Goal: Task Accomplishment & Management: Manage account settings

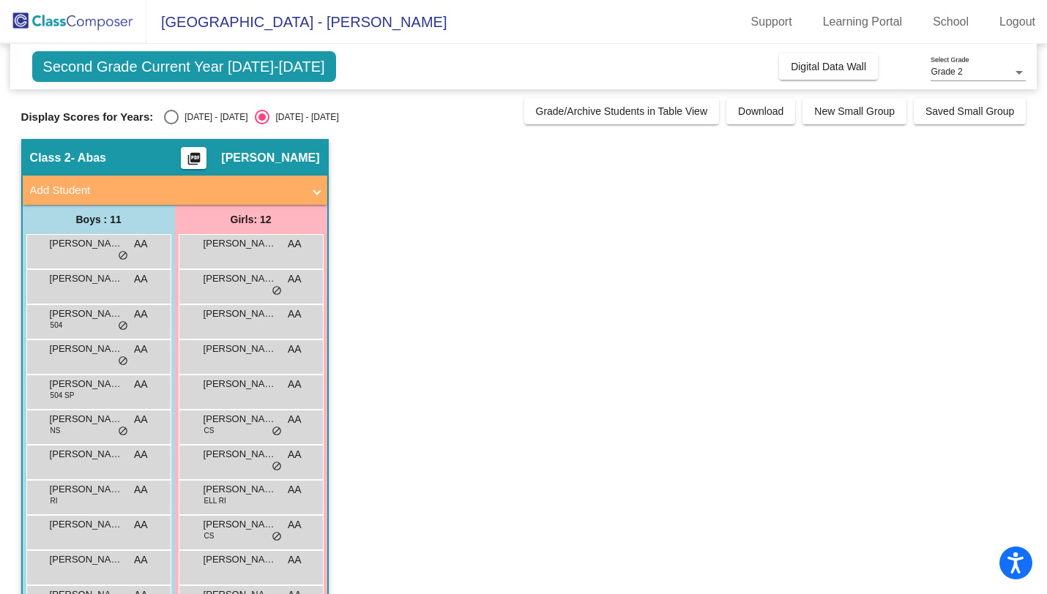
click at [173, 127] on div "Second Grade Current Year 2025-2026 Add, Move, or Retain Students Off On Incomi…" at bounding box center [523, 361] width 1005 height 635
click at [169, 118] on div "Select an option" at bounding box center [171, 117] width 15 height 15
click at [171, 124] on input "[DATE] - [DATE]" at bounding box center [171, 124] width 1 height 1
radio input "true"
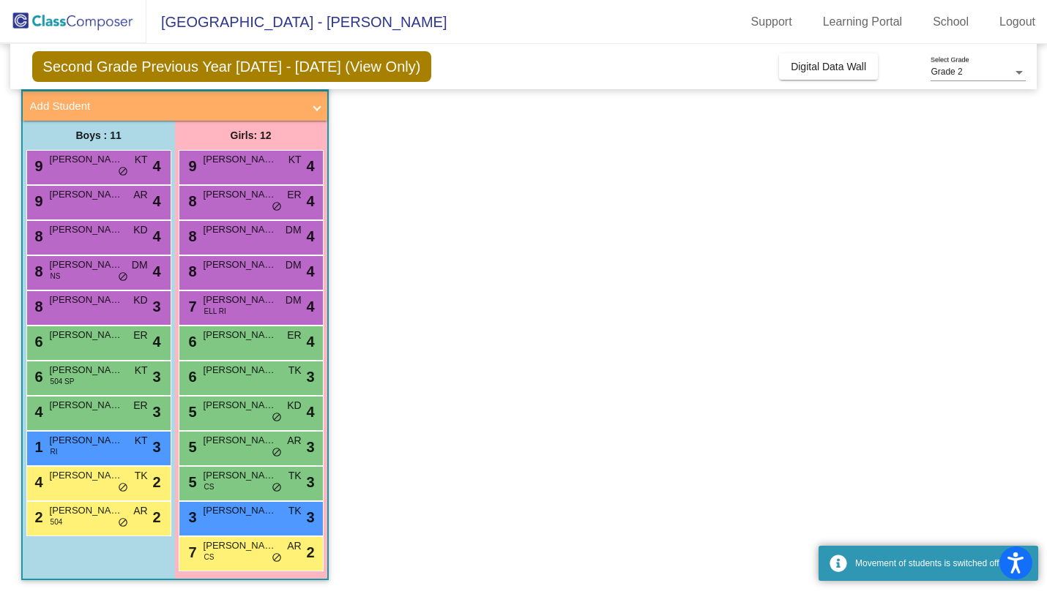
scroll to position [85, 0]
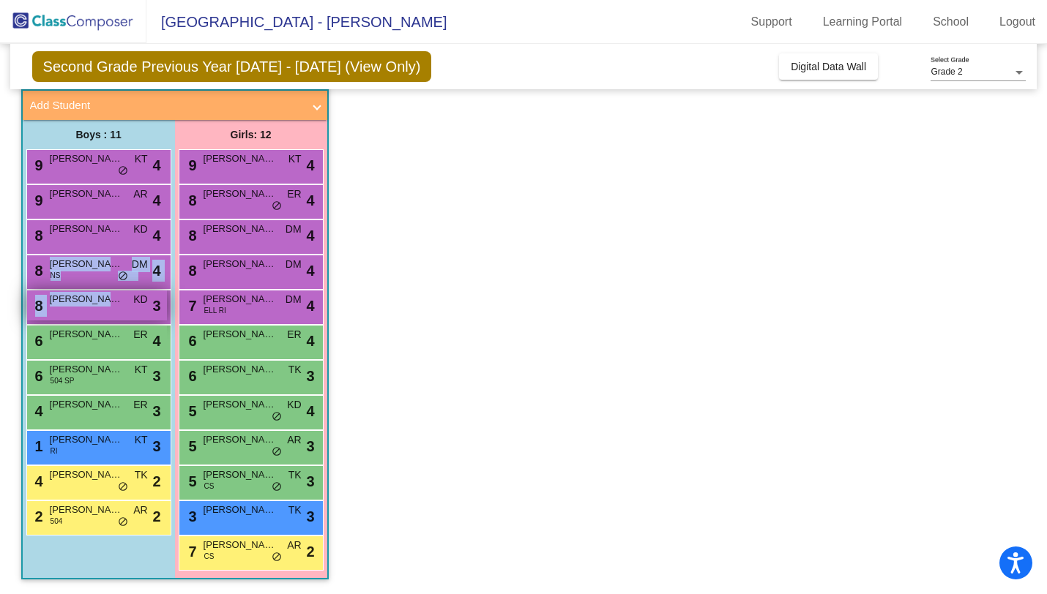
drag, startPoint x: 105, startPoint y: 277, endPoint x: 111, endPoint y: 291, distance: 14.8
click at [111, 291] on div "9 Emmett Glickhouse KT lock do_not_disturb_alt 4 9 Luca Fiorito AR lock do_not_…" at bounding box center [98, 342] width 145 height 386
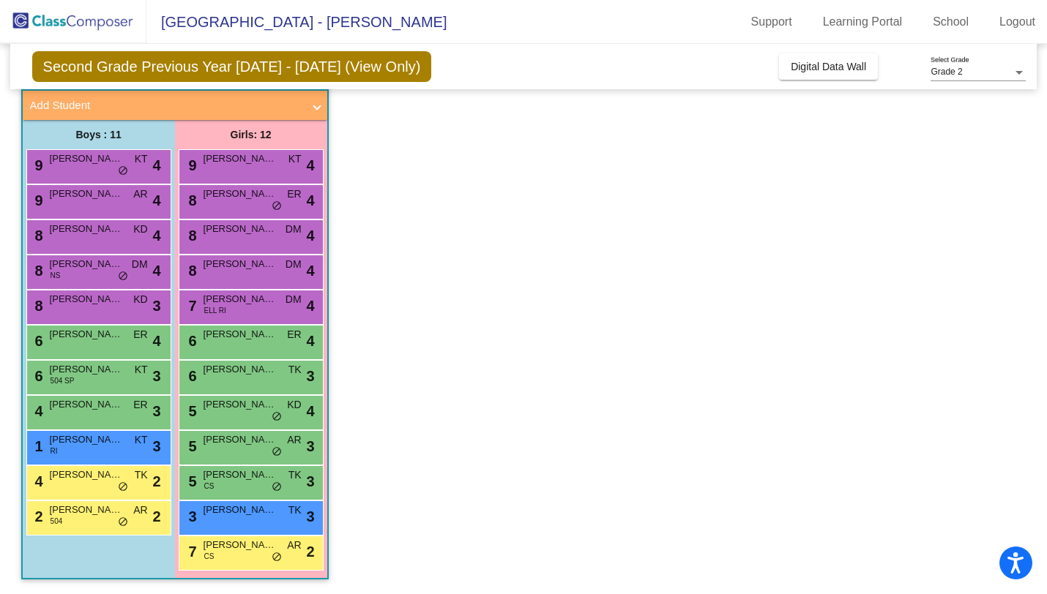
click at [517, 359] on app-classroom "Class 2 - Abas picture_as_pdf Allison Abas Add Student First Name Last Name Stu…" at bounding box center [523, 324] width 1005 height 540
click at [140, 407] on span "ER" at bounding box center [140, 404] width 14 height 15
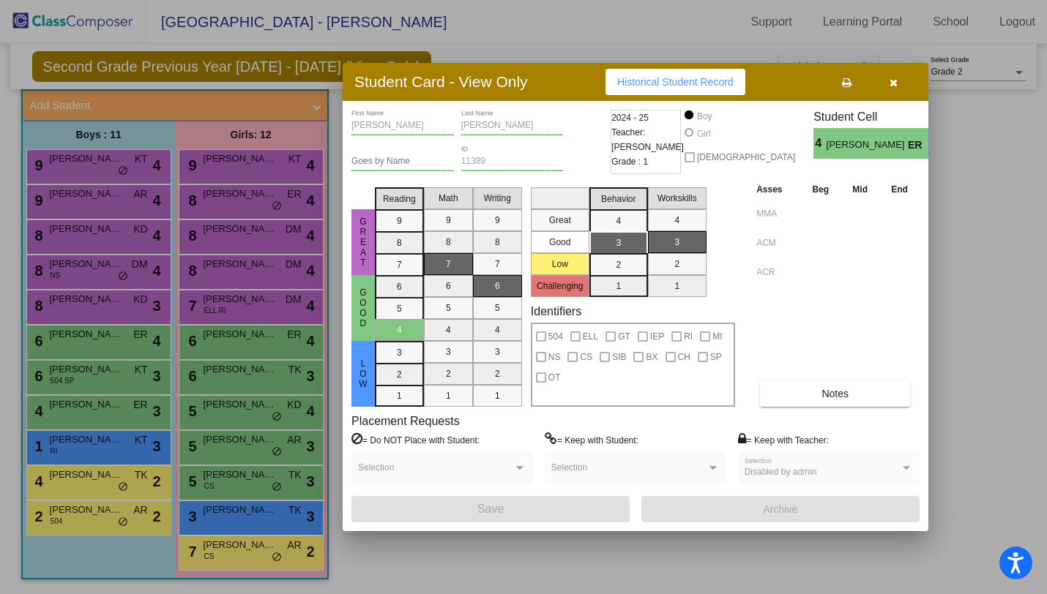
click at [141, 406] on div at bounding box center [523, 297] width 1047 height 594
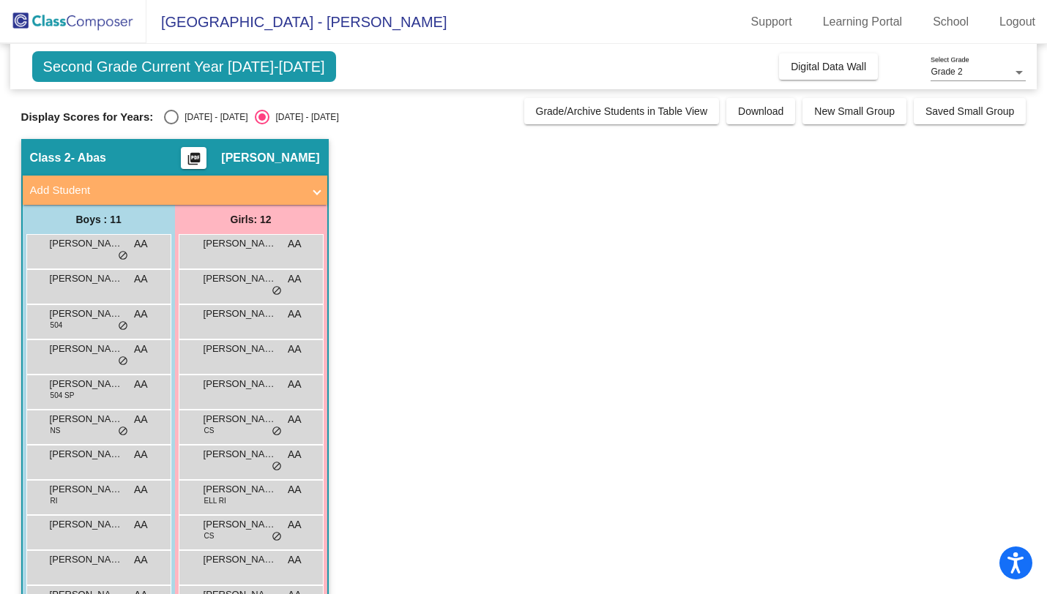
click at [166, 117] on div "Select an option" at bounding box center [171, 117] width 15 height 15
click at [171, 124] on input "[DATE] - [DATE]" at bounding box center [171, 124] width 1 height 1
radio input "true"
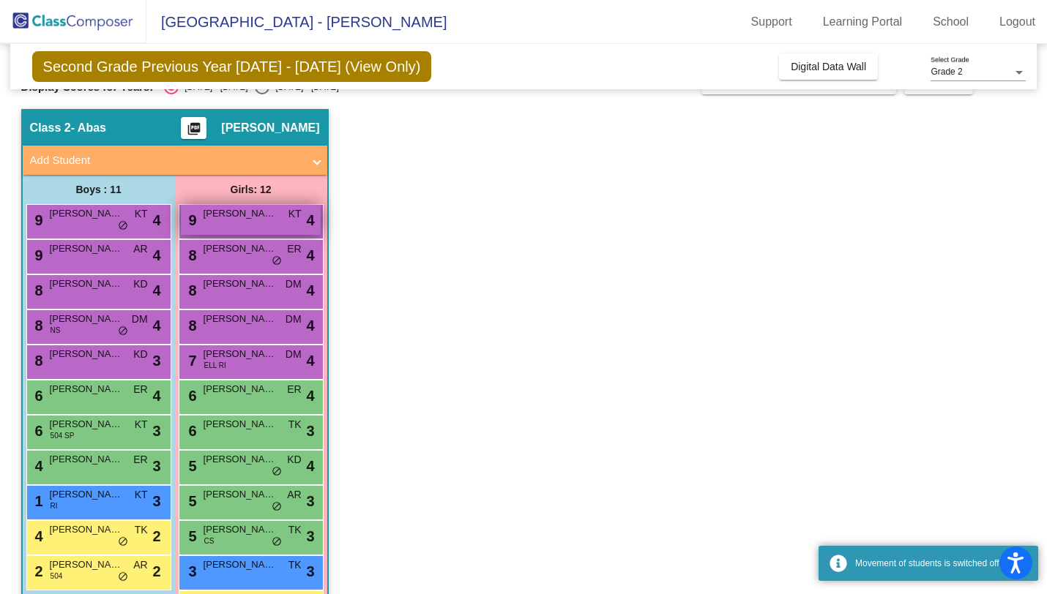
scroll to position [44, 0]
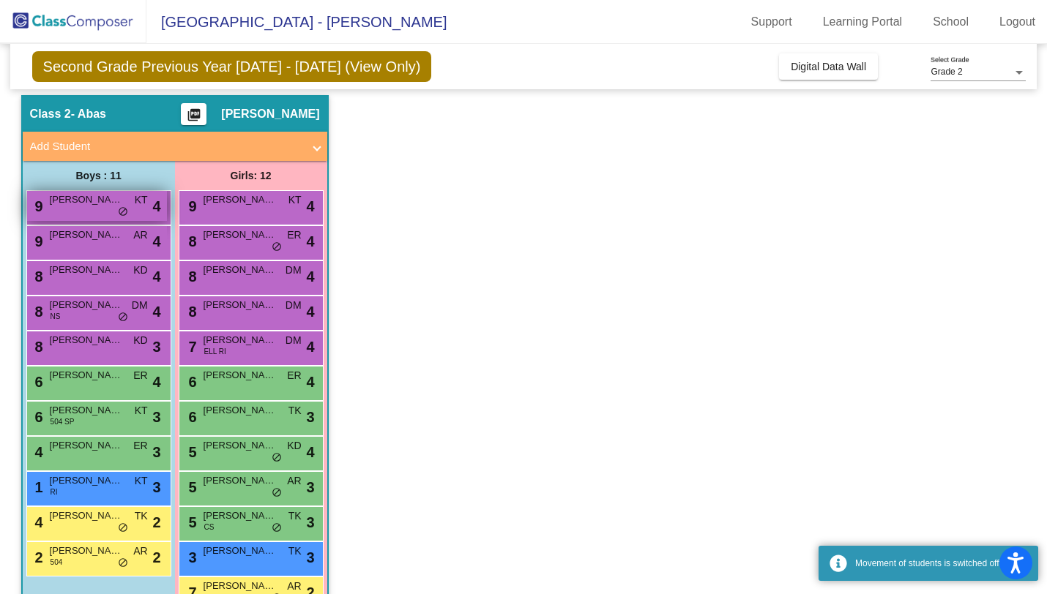
click at [120, 195] on span "[PERSON_NAME]" at bounding box center [86, 200] width 73 height 15
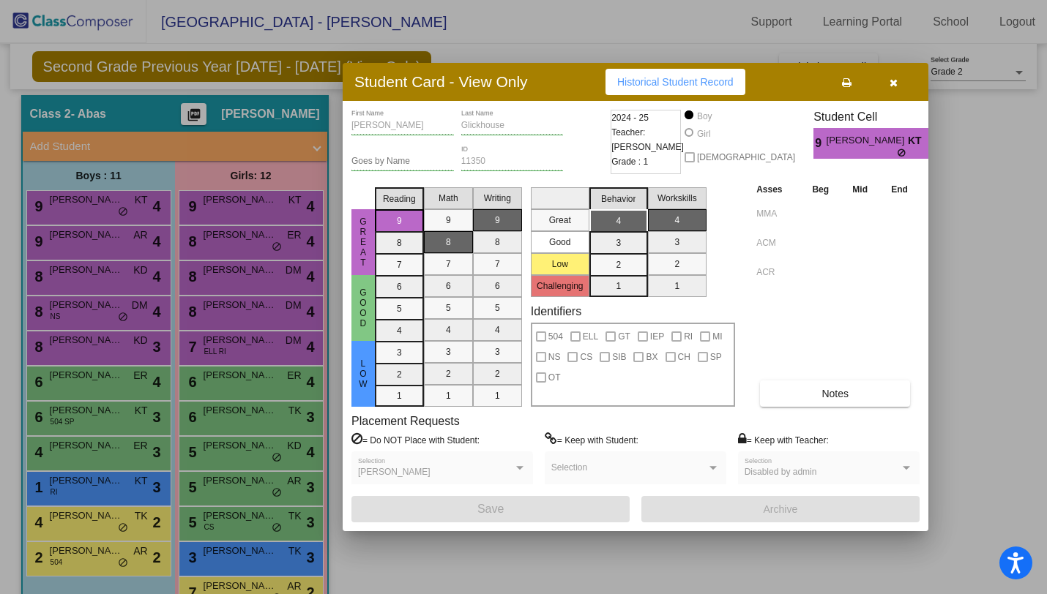
click at [119, 206] on div at bounding box center [523, 297] width 1047 height 594
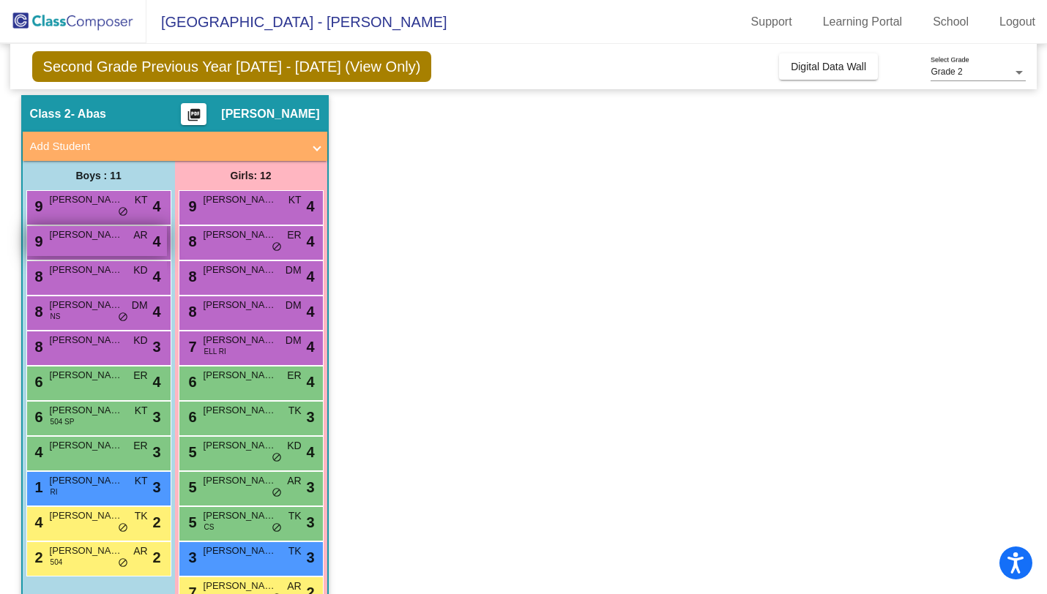
click at [120, 238] on span "[PERSON_NAME]" at bounding box center [86, 235] width 73 height 15
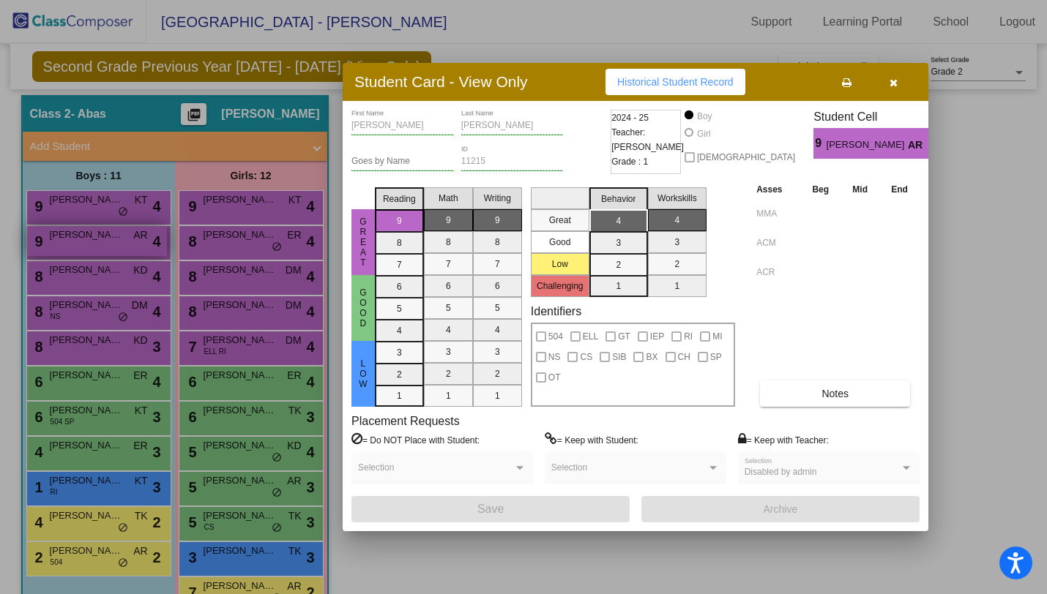
click at [120, 238] on div at bounding box center [523, 297] width 1047 height 594
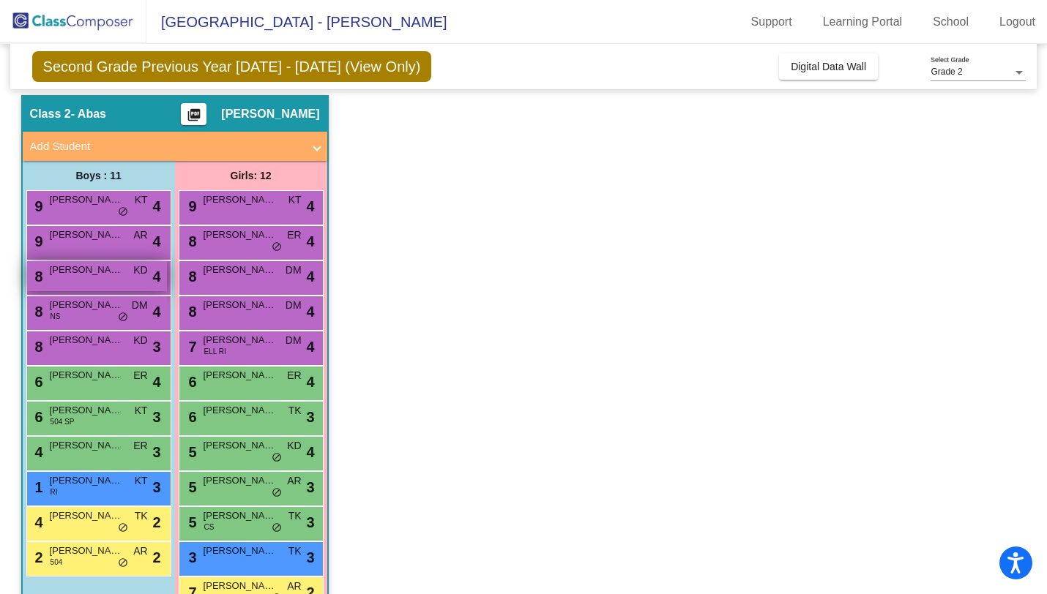
click at [120, 272] on span "[PERSON_NAME]" at bounding box center [86, 270] width 73 height 15
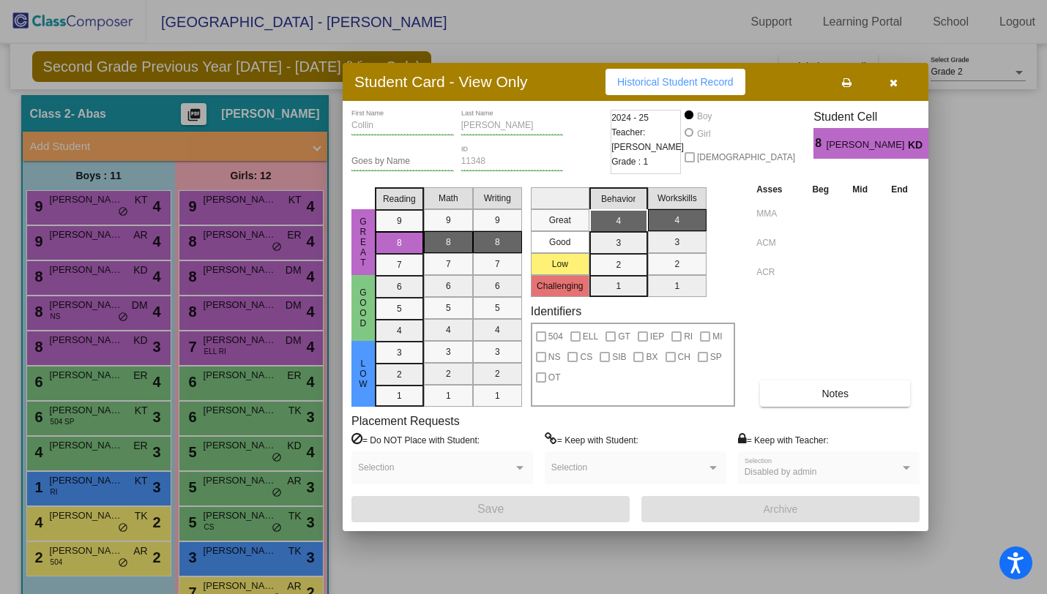
click at [120, 272] on div at bounding box center [523, 297] width 1047 height 594
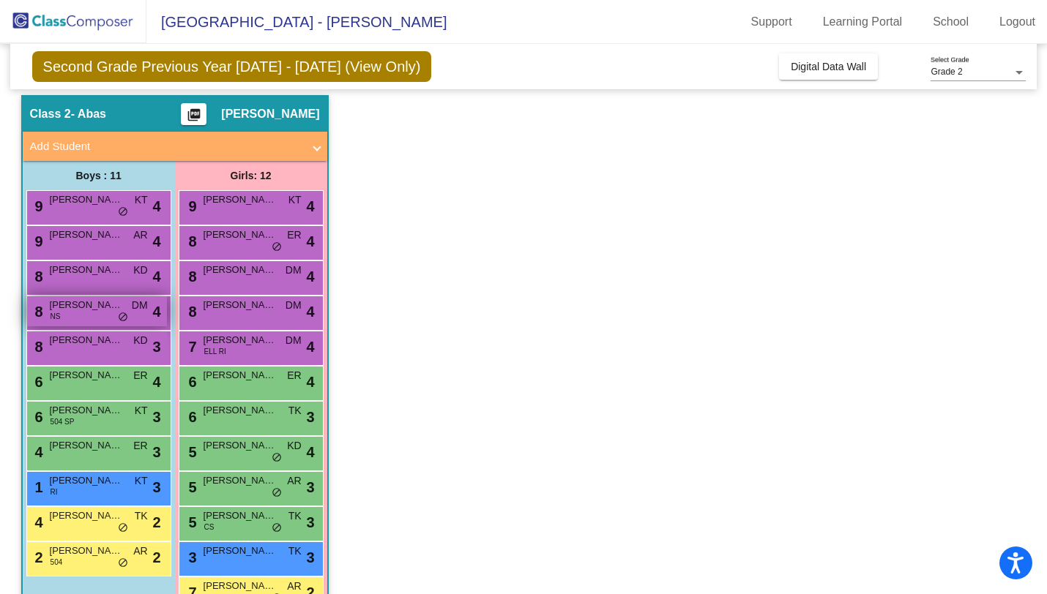
click at [116, 313] on div "8 [PERSON_NAME] [PERSON_NAME] DM lock do_not_disturb_alt 4" at bounding box center [97, 311] width 140 height 30
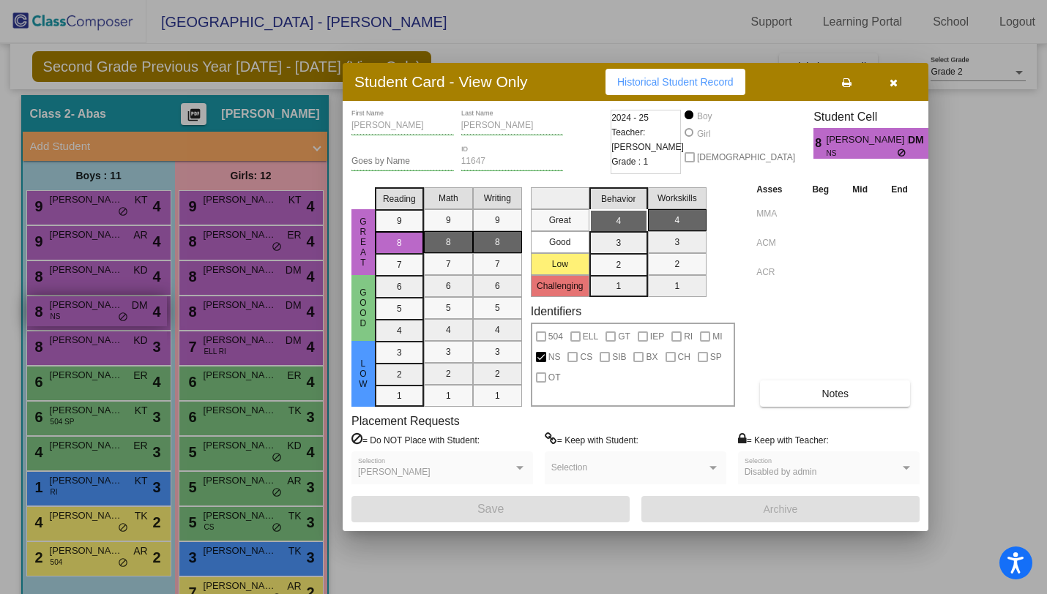
click at [116, 313] on div at bounding box center [523, 297] width 1047 height 594
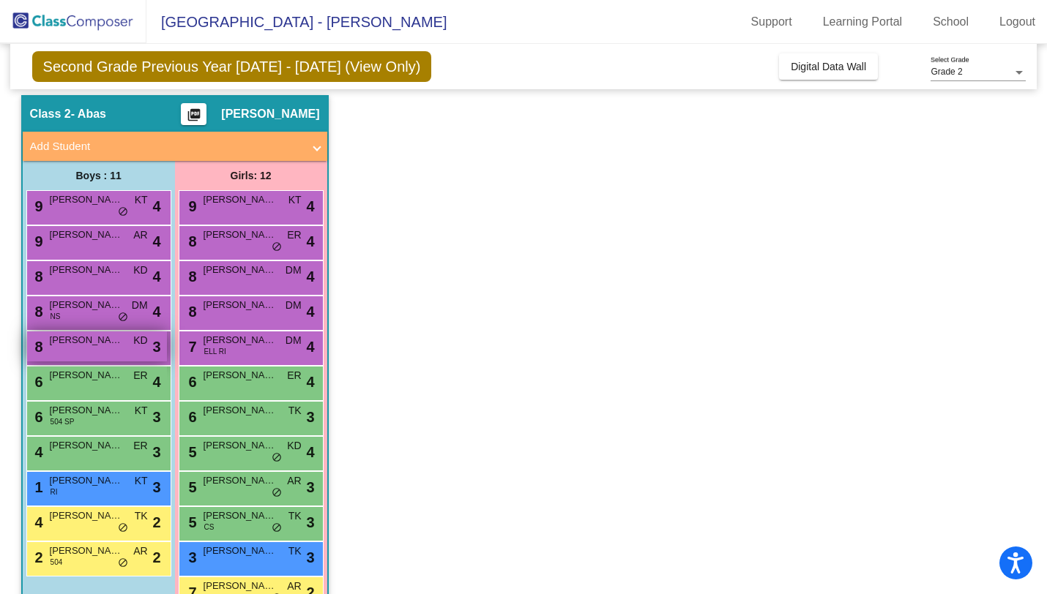
click at [116, 345] on span "[PERSON_NAME] Ramteare" at bounding box center [86, 340] width 73 height 15
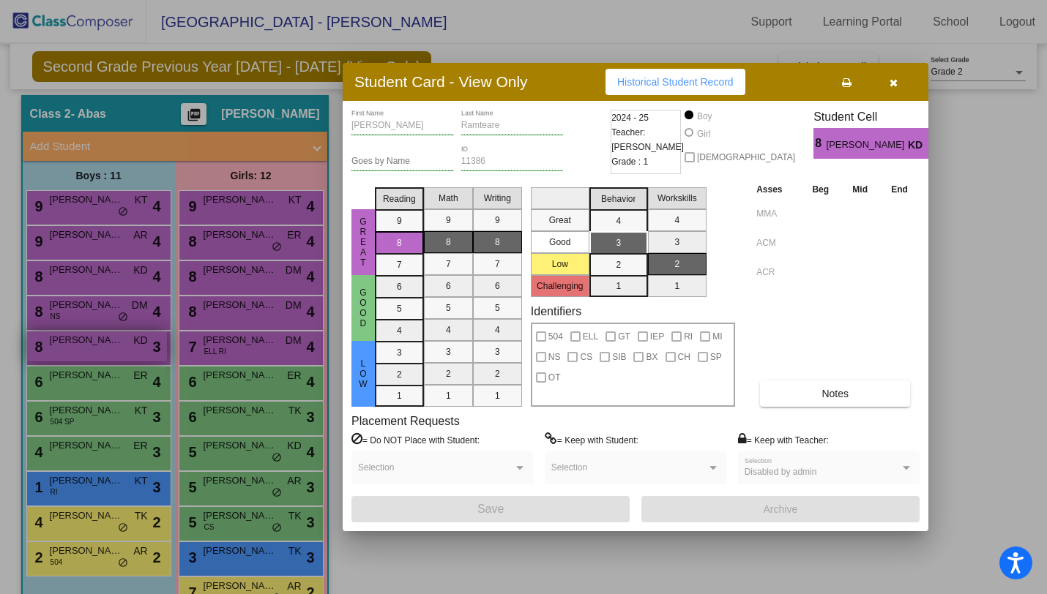
click at [116, 345] on div at bounding box center [523, 297] width 1047 height 594
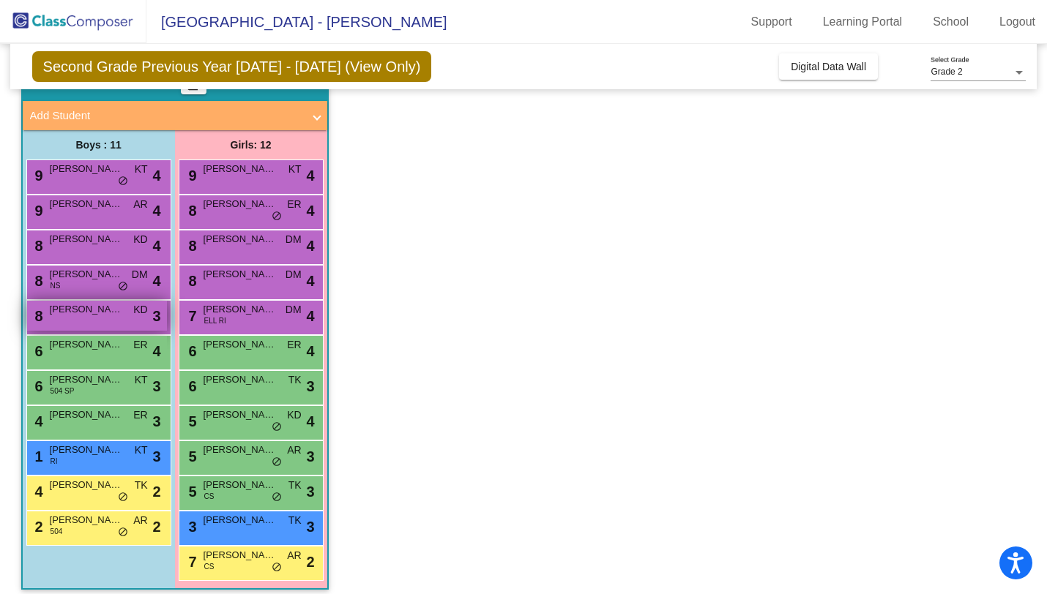
scroll to position [85, 0]
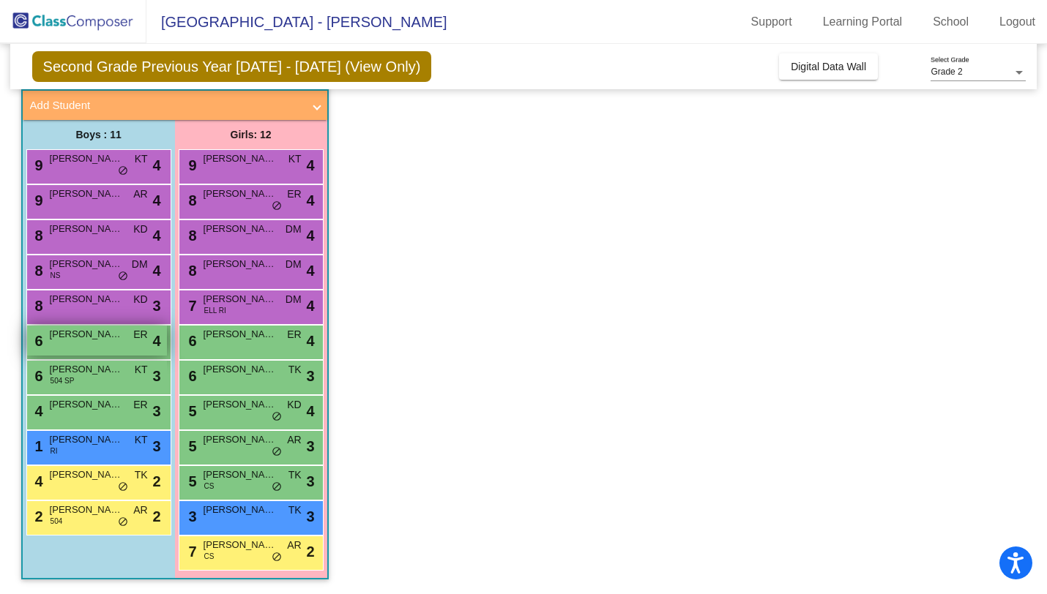
click at [109, 346] on div "6 [PERSON_NAME] ER lock do_not_disturb_alt 4" at bounding box center [97, 341] width 140 height 30
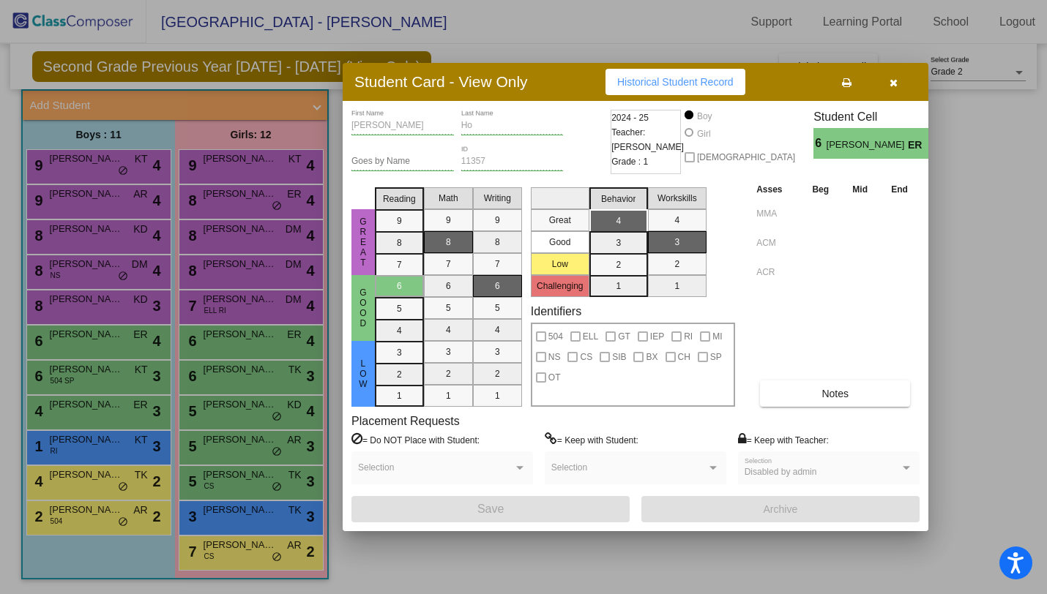
click at [108, 345] on div at bounding box center [523, 297] width 1047 height 594
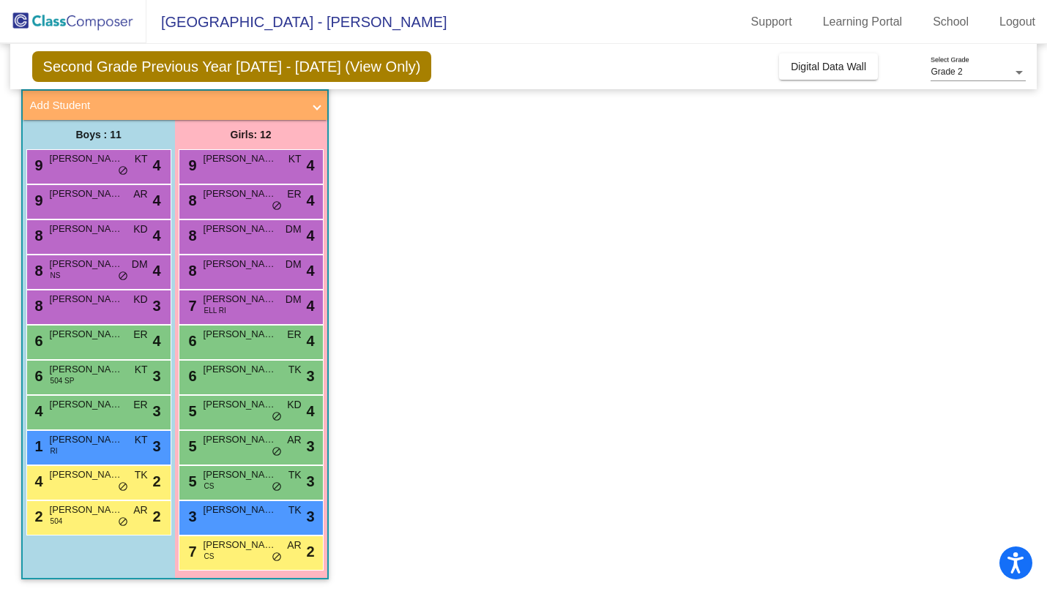
click at [110, 391] on div "6 [PERSON_NAME] 504 SP KT lock do_not_disturb_alt 3" at bounding box center [98, 377] width 145 height 35
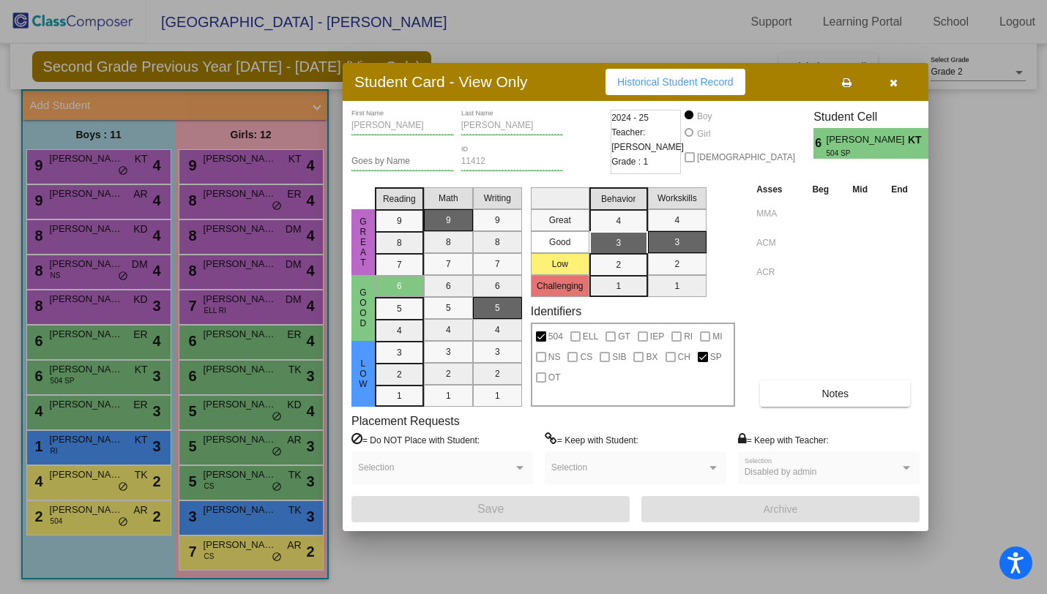
click at [110, 389] on div at bounding box center [523, 297] width 1047 height 594
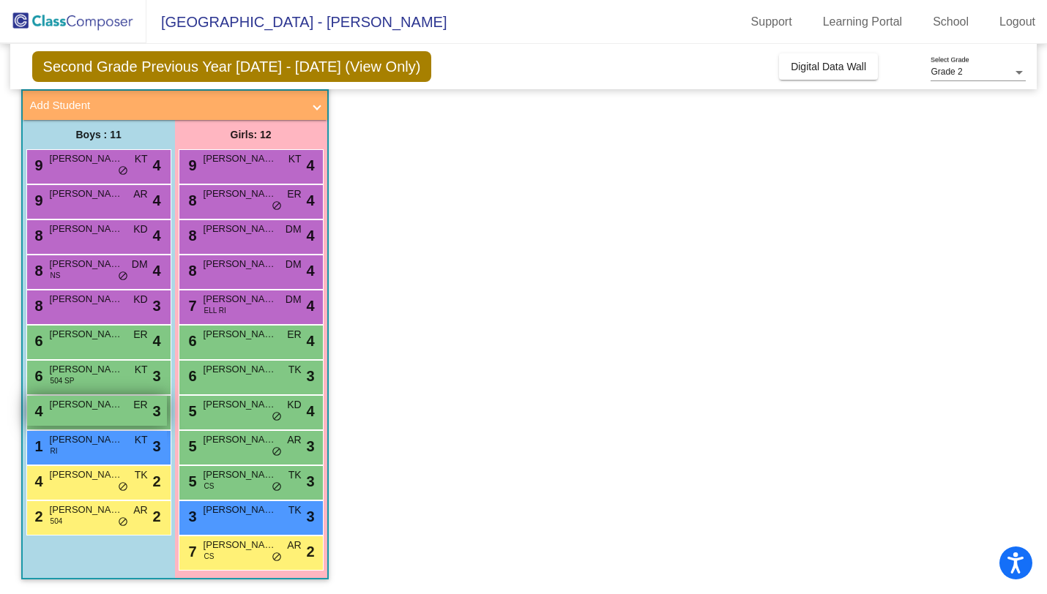
click at [110, 419] on div "4 [PERSON_NAME] ER lock do_not_disturb_alt 3" at bounding box center [97, 411] width 140 height 30
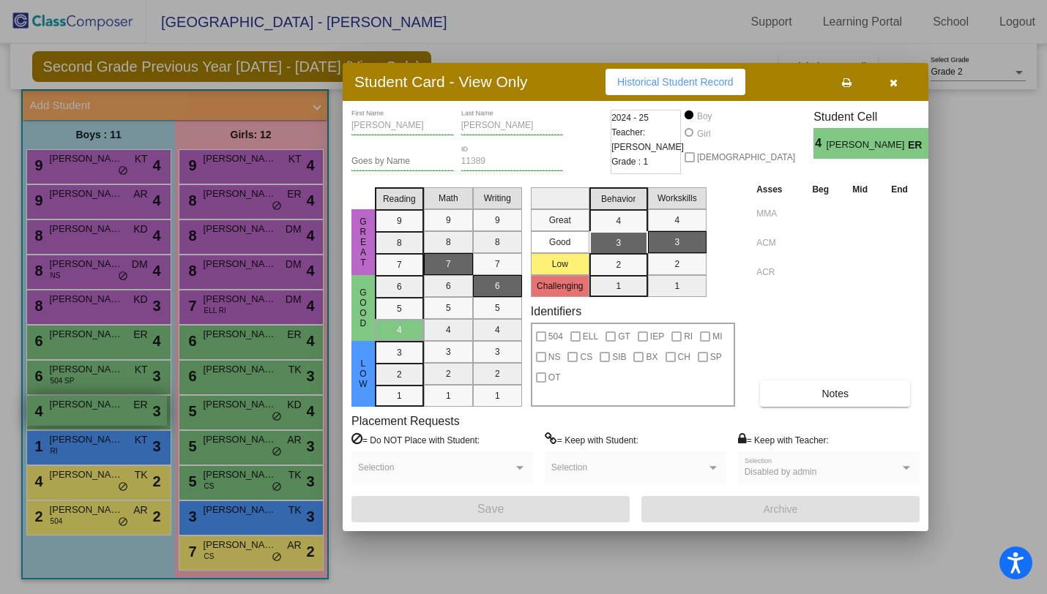
click at [110, 419] on div at bounding box center [523, 297] width 1047 height 594
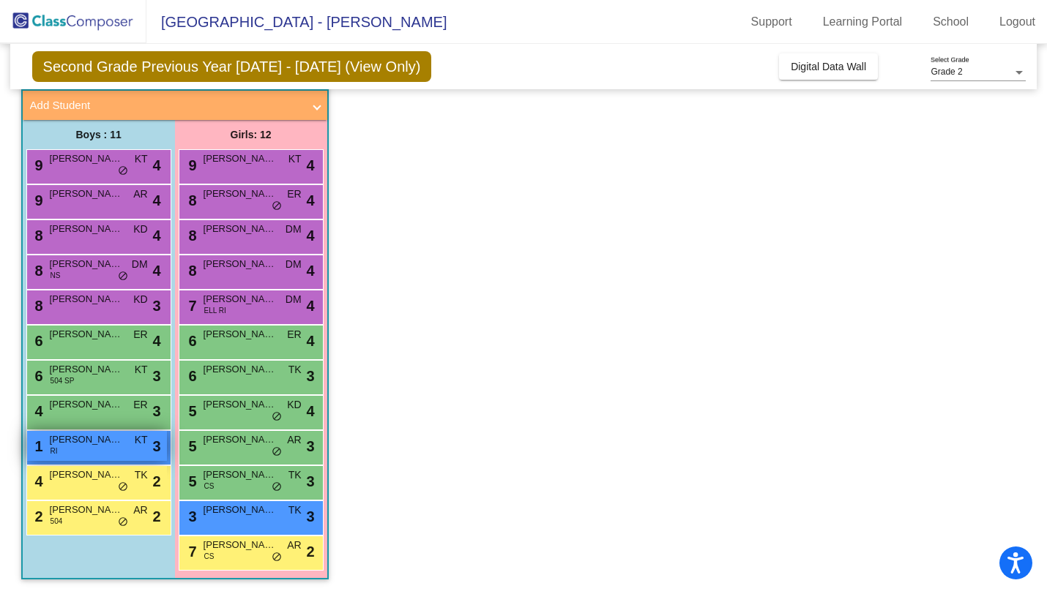
click at [113, 456] on div "1 [PERSON_NAME] RI KT lock do_not_disturb_alt 3" at bounding box center [97, 446] width 140 height 30
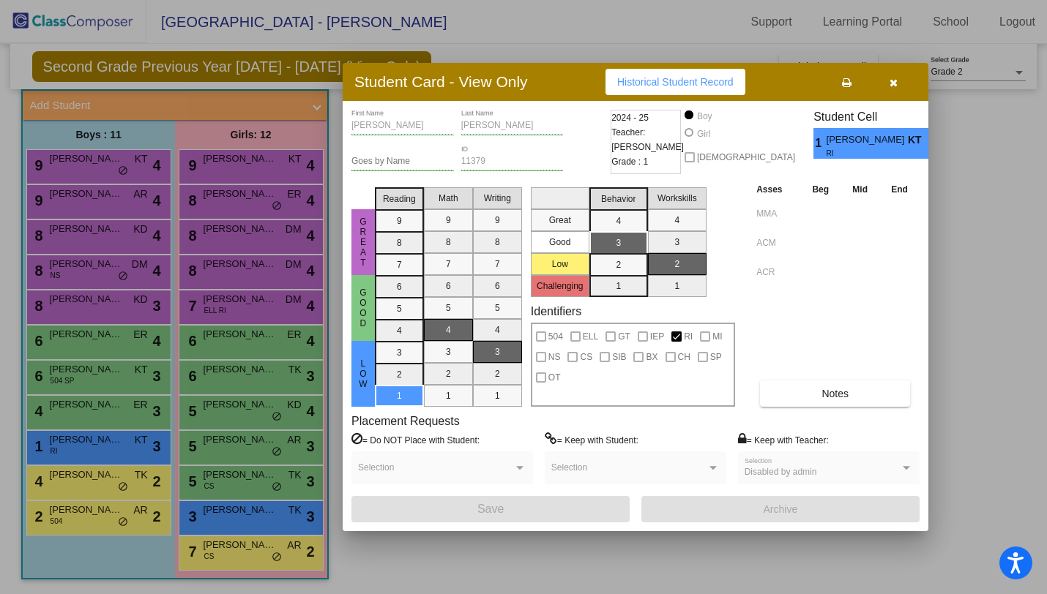
click at [113, 455] on div at bounding box center [523, 297] width 1047 height 594
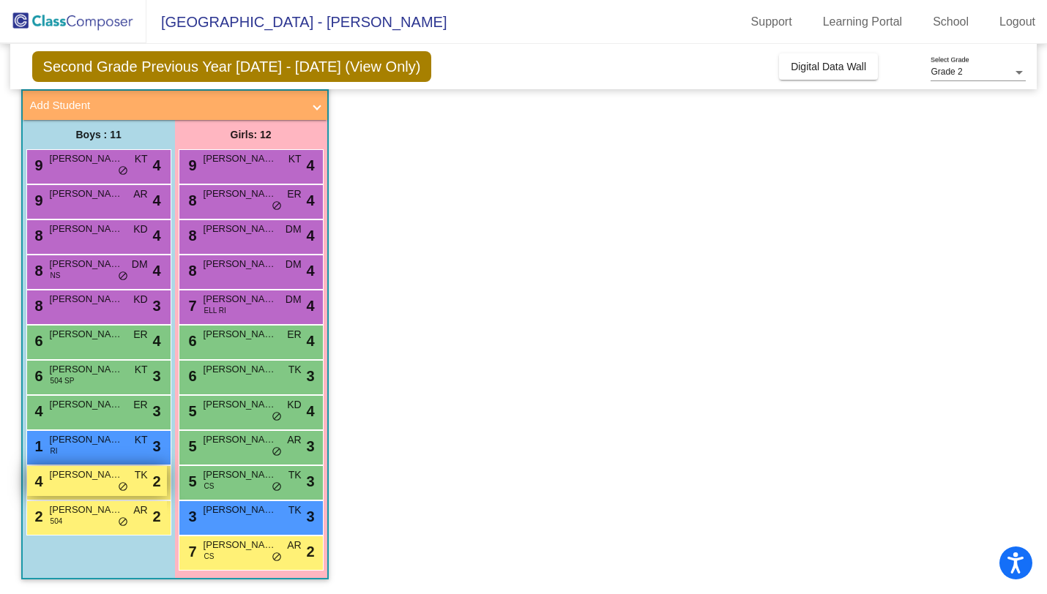
click at [114, 481] on span "[PERSON_NAME]" at bounding box center [86, 475] width 73 height 15
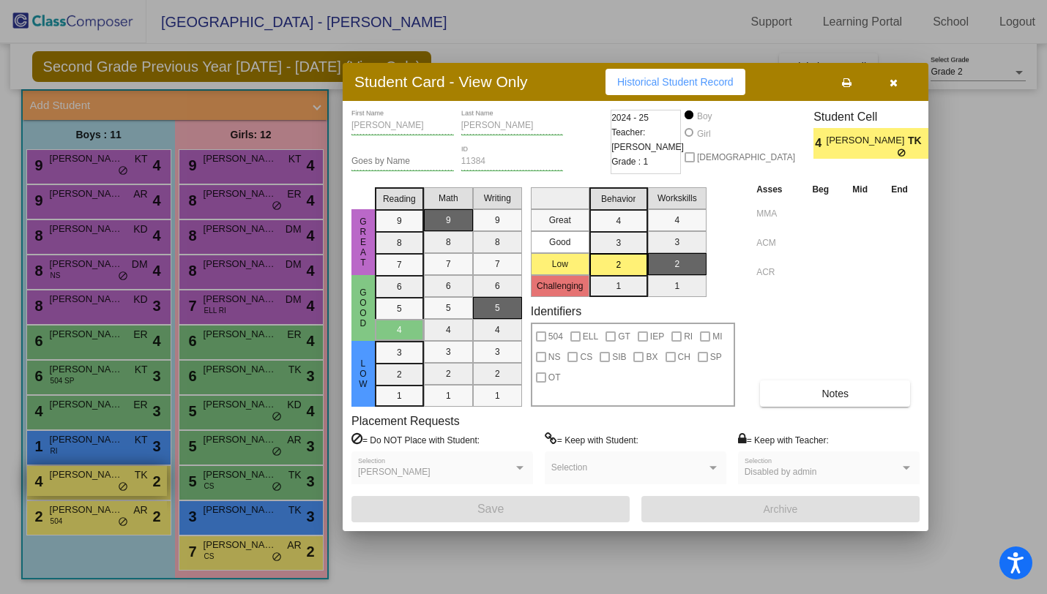
click at [114, 481] on div at bounding box center [523, 297] width 1047 height 594
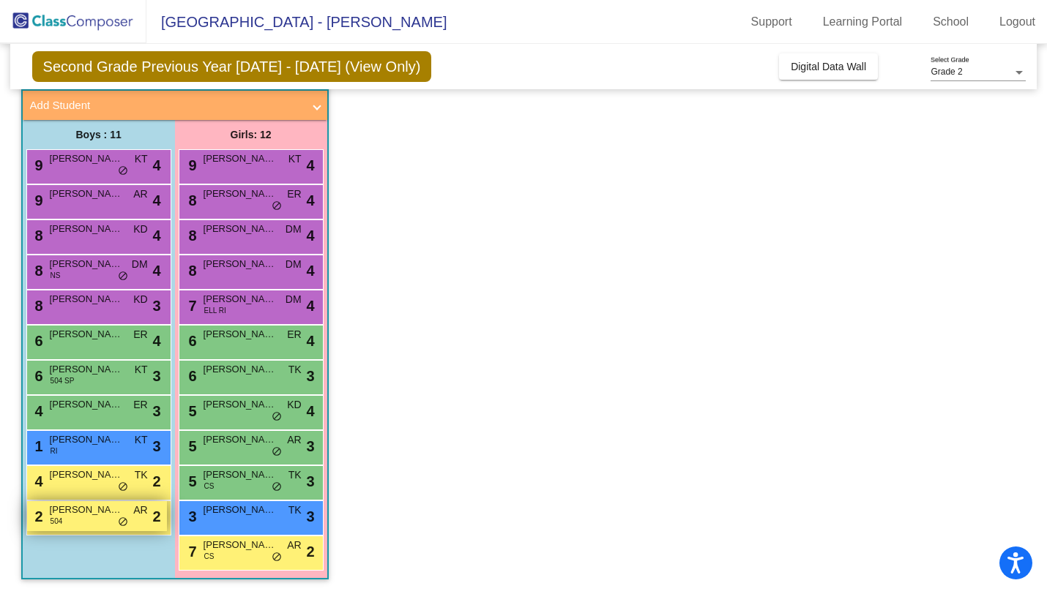
click at [115, 511] on span "[PERSON_NAME]" at bounding box center [86, 510] width 73 height 15
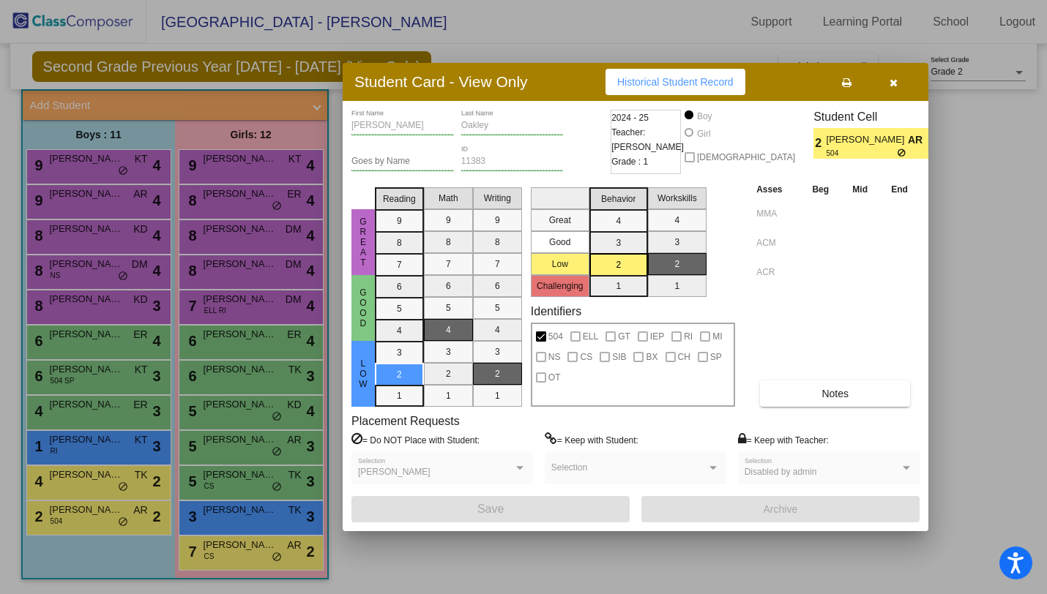
click at [115, 510] on div at bounding box center [523, 297] width 1047 height 594
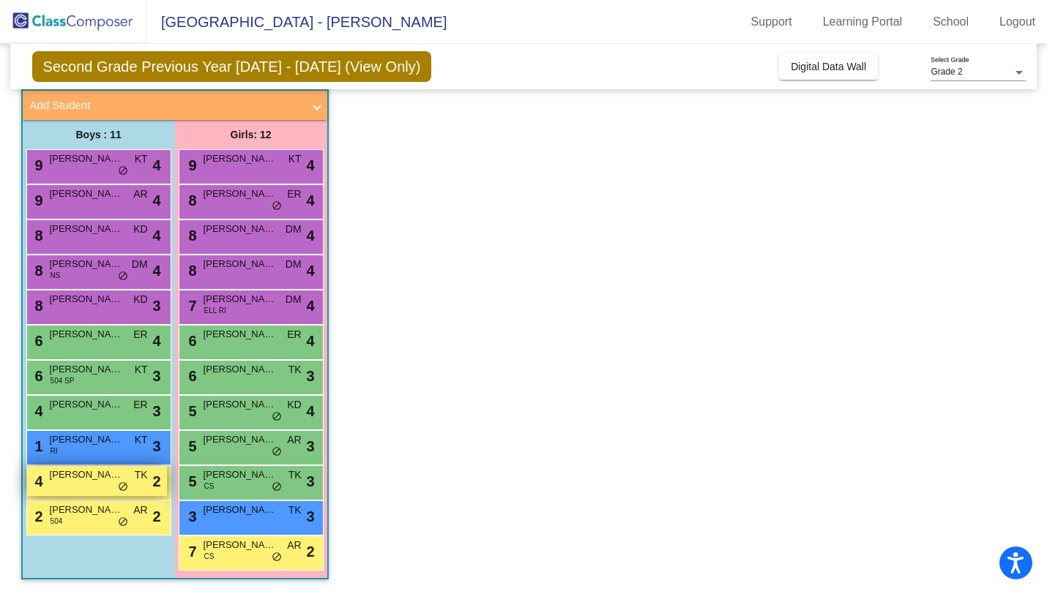
click at [115, 485] on div "4 [PERSON_NAME] TK lock do_not_disturb_alt 2" at bounding box center [97, 481] width 140 height 30
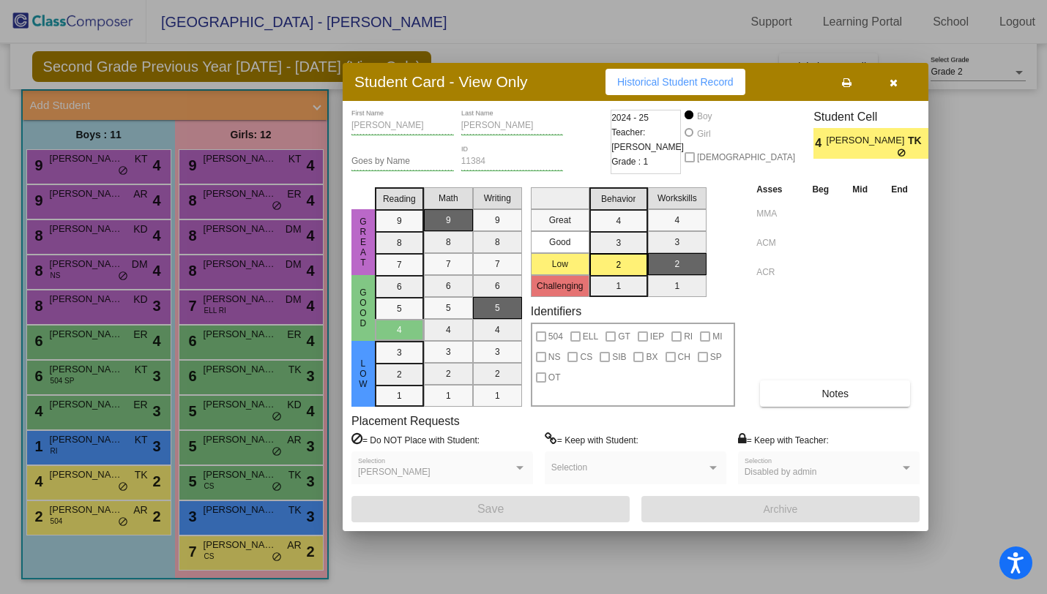
click at [115, 485] on div at bounding box center [523, 297] width 1047 height 594
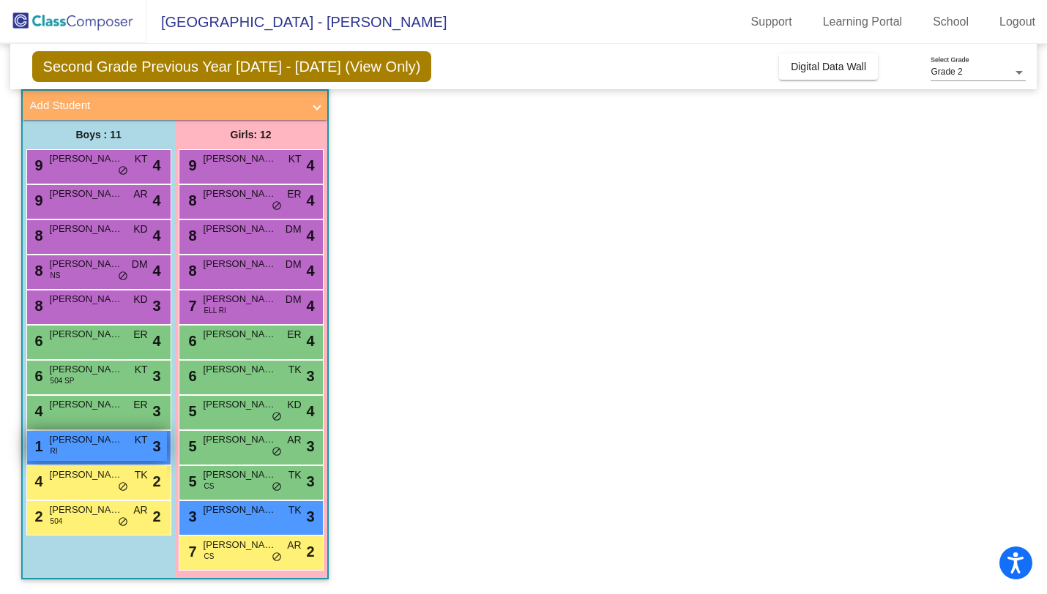
click at [111, 449] on div "1 [PERSON_NAME] RI KT lock do_not_disturb_alt 3" at bounding box center [97, 446] width 140 height 30
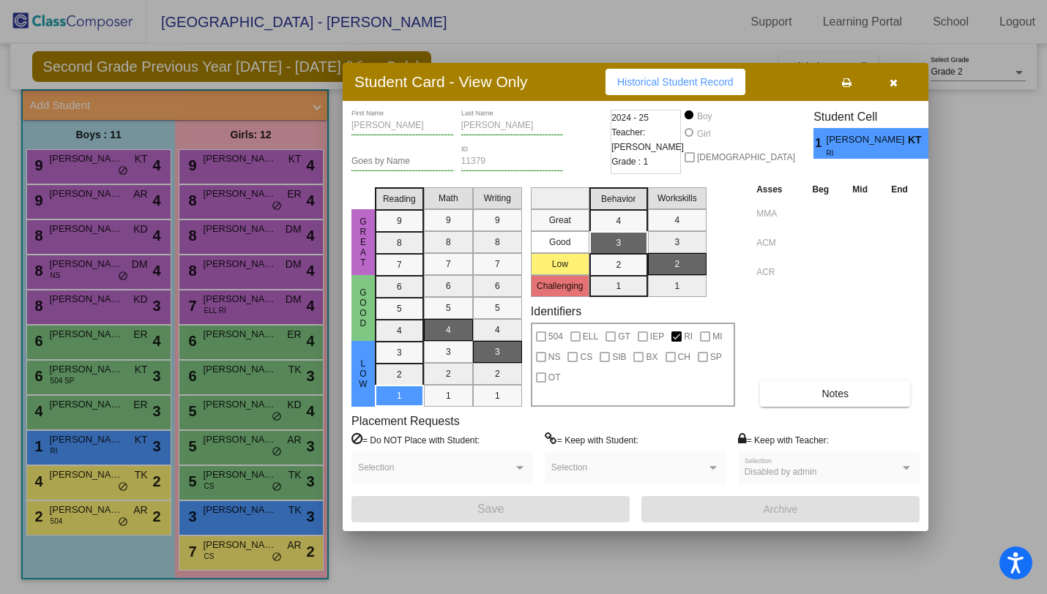
click at [111, 449] on div at bounding box center [523, 297] width 1047 height 594
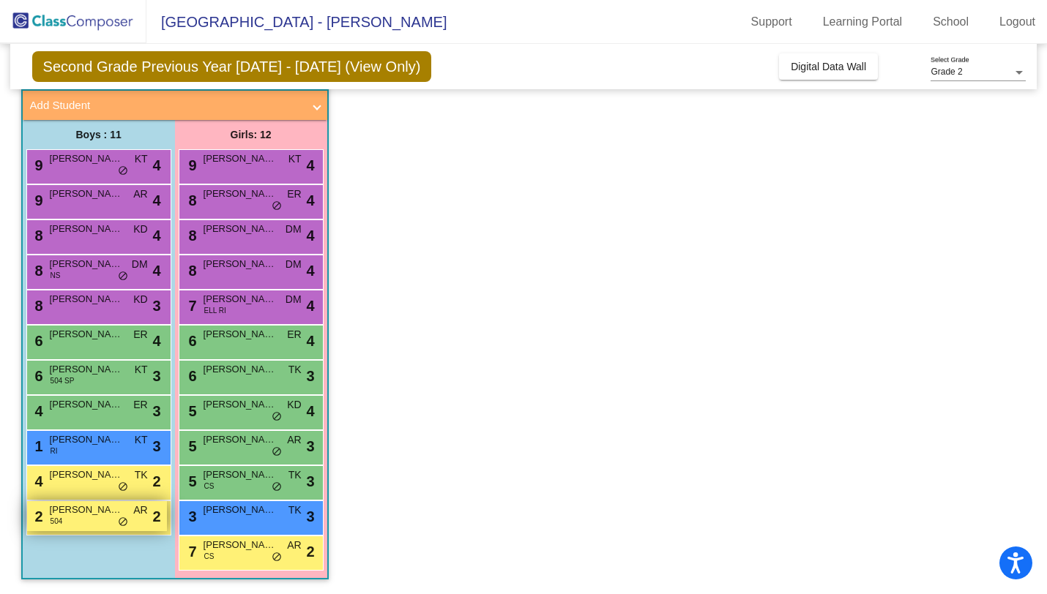
click at [113, 512] on span "[PERSON_NAME]" at bounding box center [86, 510] width 73 height 15
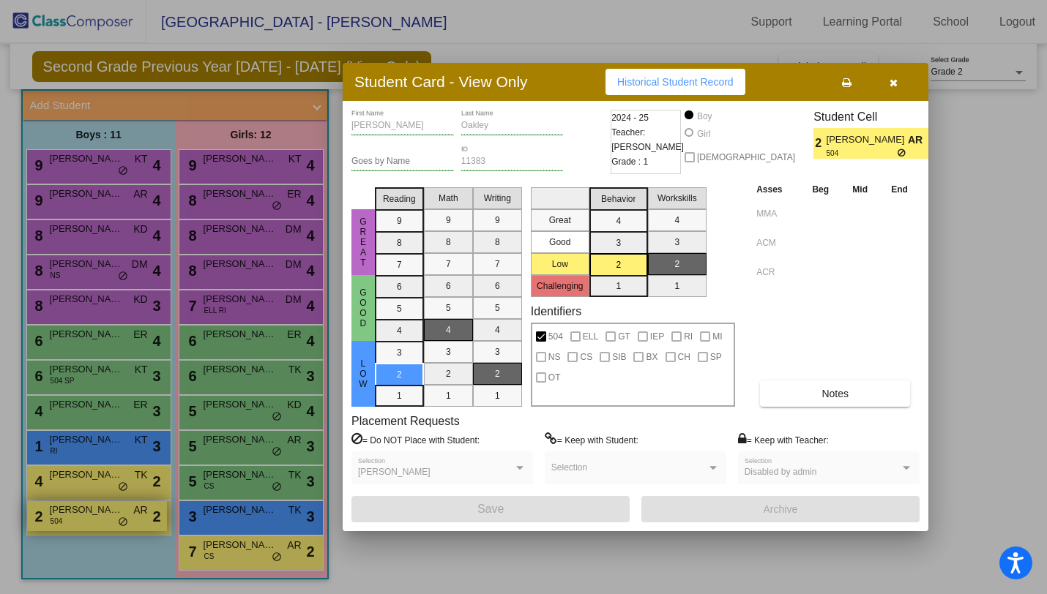
click at [113, 512] on div at bounding box center [523, 297] width 1047 height 594
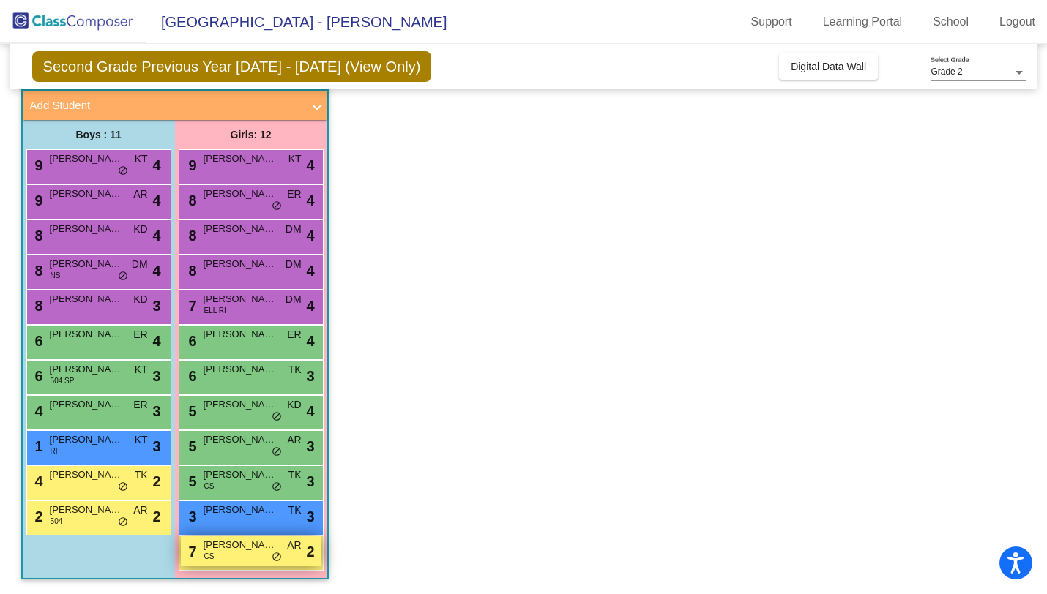
click at [247, 561] on div "7 [PERSON_NAME] CS AR lock do_not_disturb_alt 2" at bounding box center [251, 552] width 140 height 30
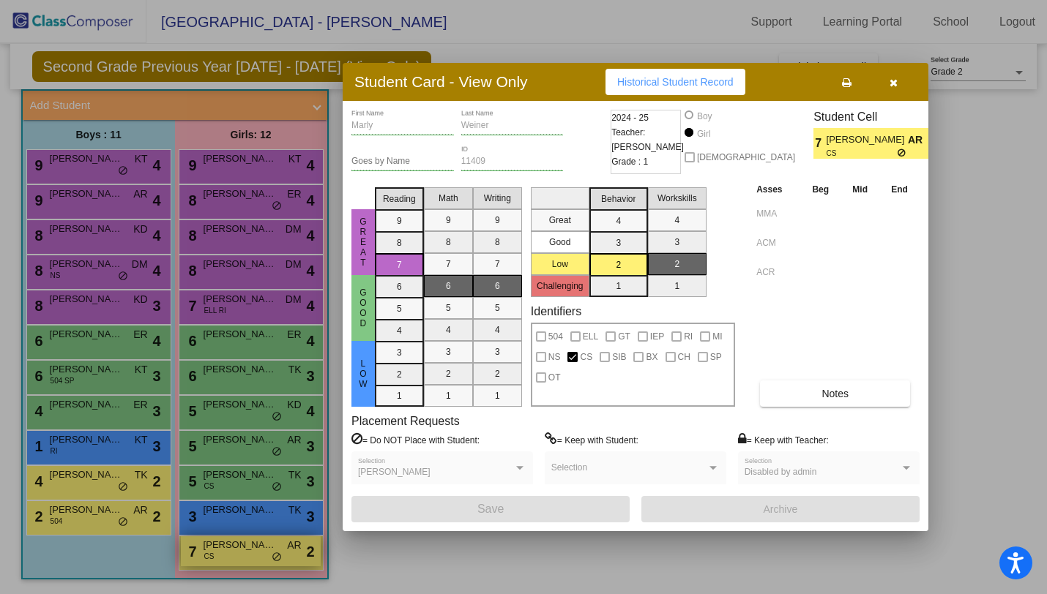
click at [247, 561] on div at bounding box center [523, 297] width 1047 height 594
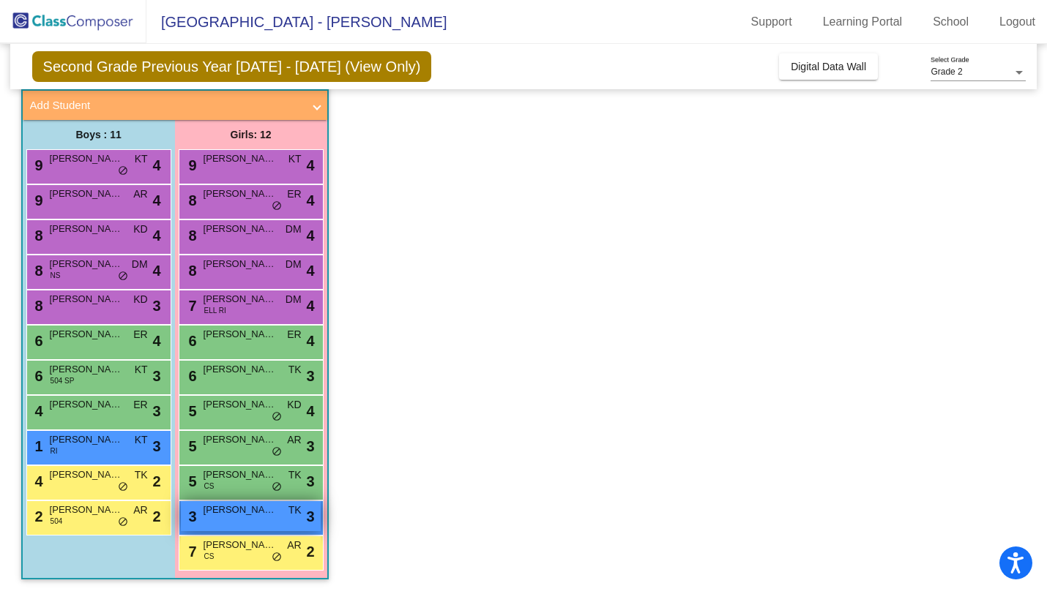
click at [236, 520] on div "3 [PERSON_NAME] lock do_not_disturb_alt 3" at bounding box center [251, 516] width 140 height 30
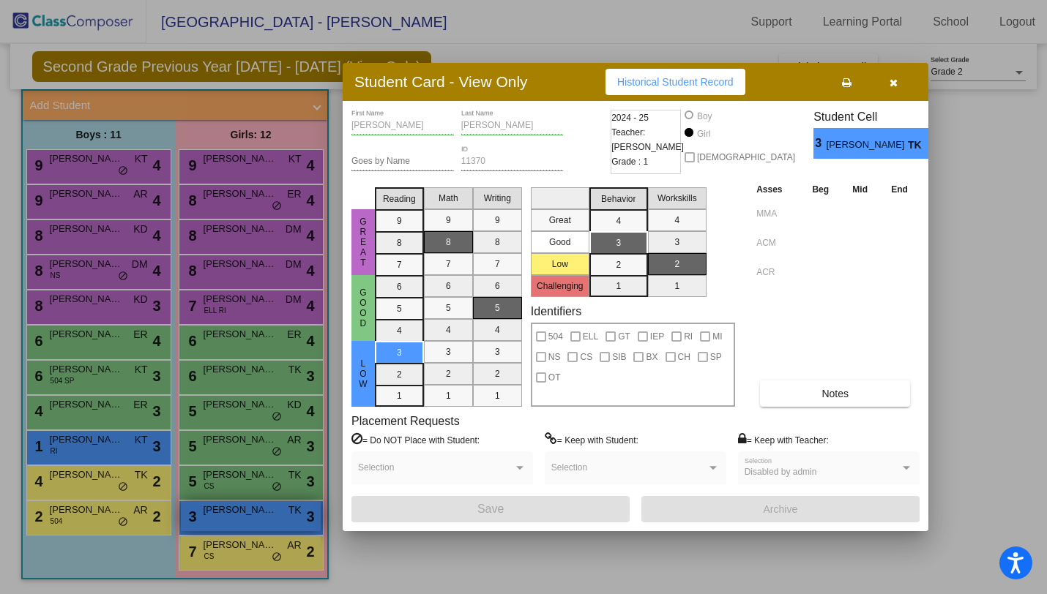
click at [236, 520] on div at bounding box center [523, 297] width 1047 height 594
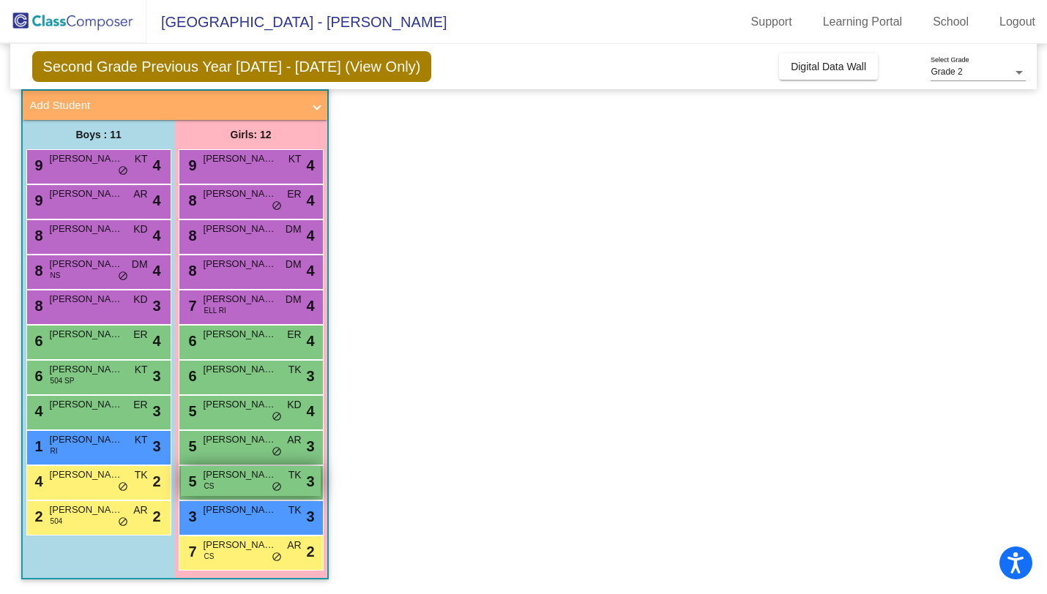
click at [231, 481] on span "[PERSON_NAME]" at bounding box center [239, 475] width 73 height 15
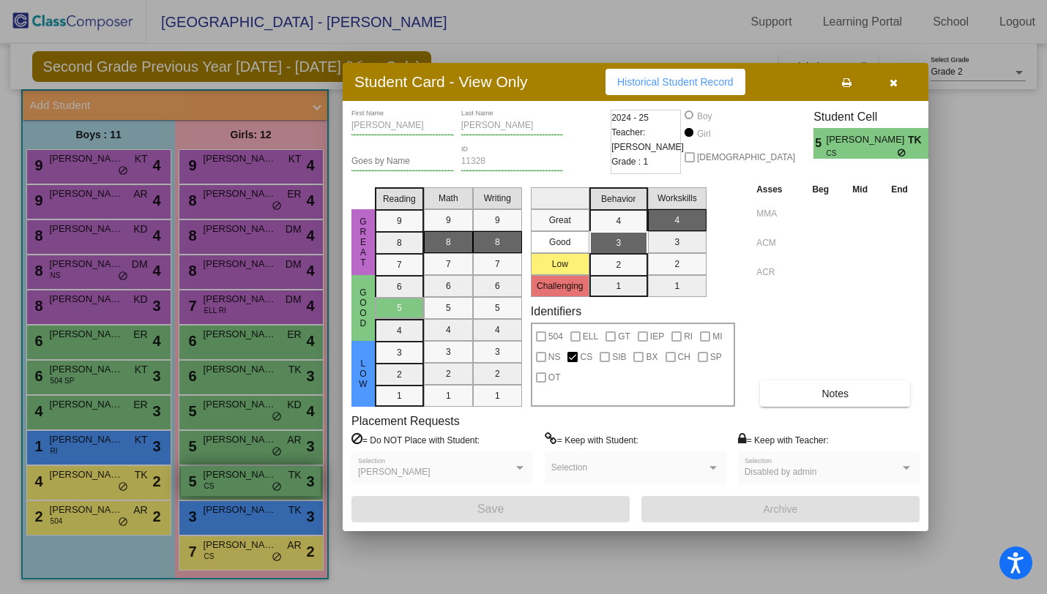
click at [231, 481] on div at bounding box center [523, 297] width 1047 height 594
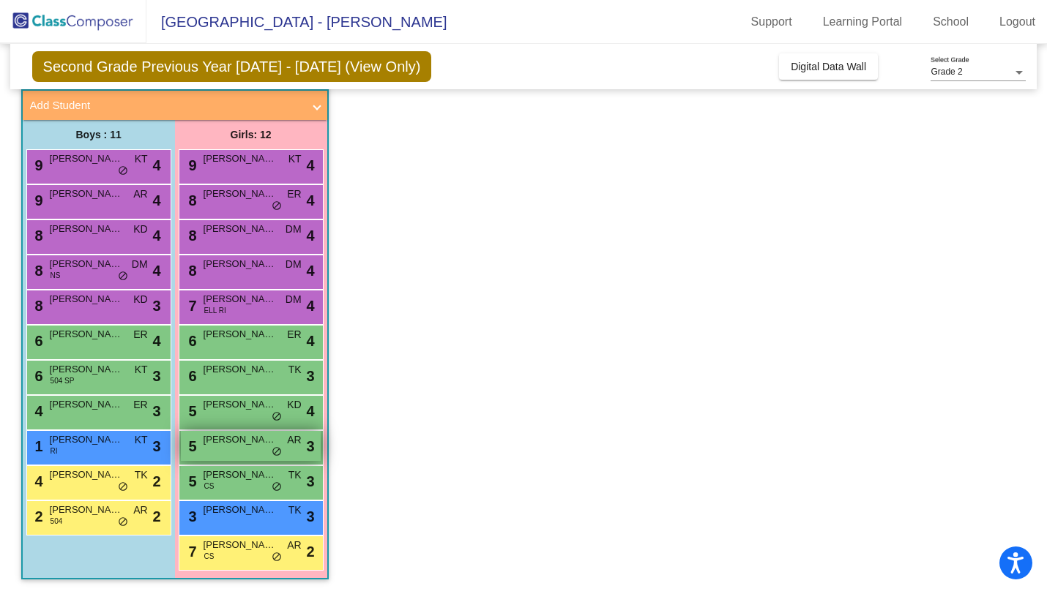
click at [231, 447] on div "5 [PERSON_NAME] AR lock do_not_disturb_alt 3" at bounding box center [251, 446] width 140 height 30
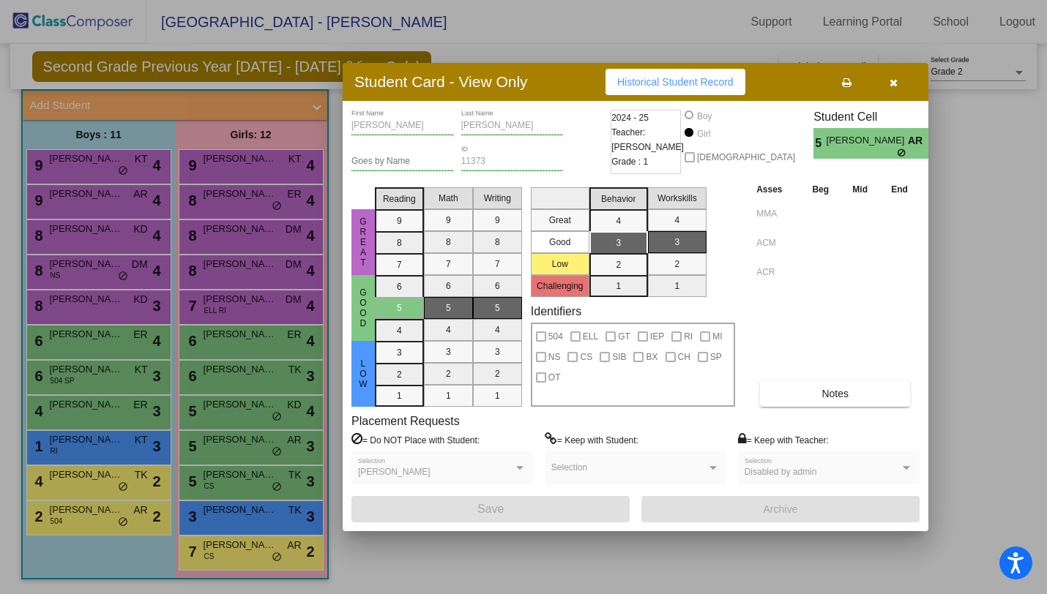
click at [231, 447] on div at bounding box center [523, 297] width 1047 height 594
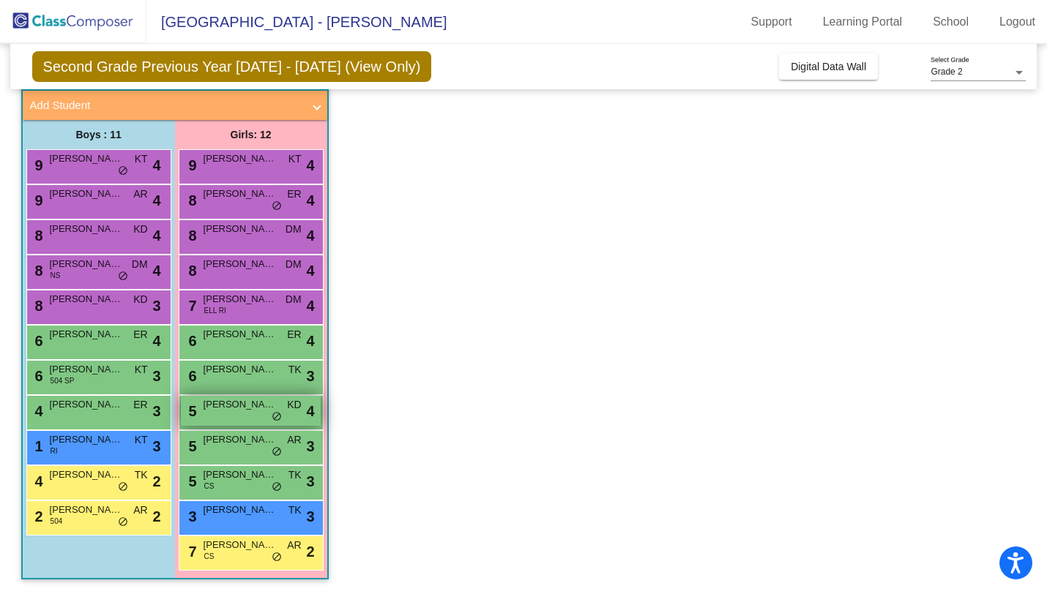
click at [230, 416] on div "5 [PERSON_NAME] [PERSON_NAME] lock do_not_disturb_alt 4" at bounding box center [251, 411] width 140 height 30
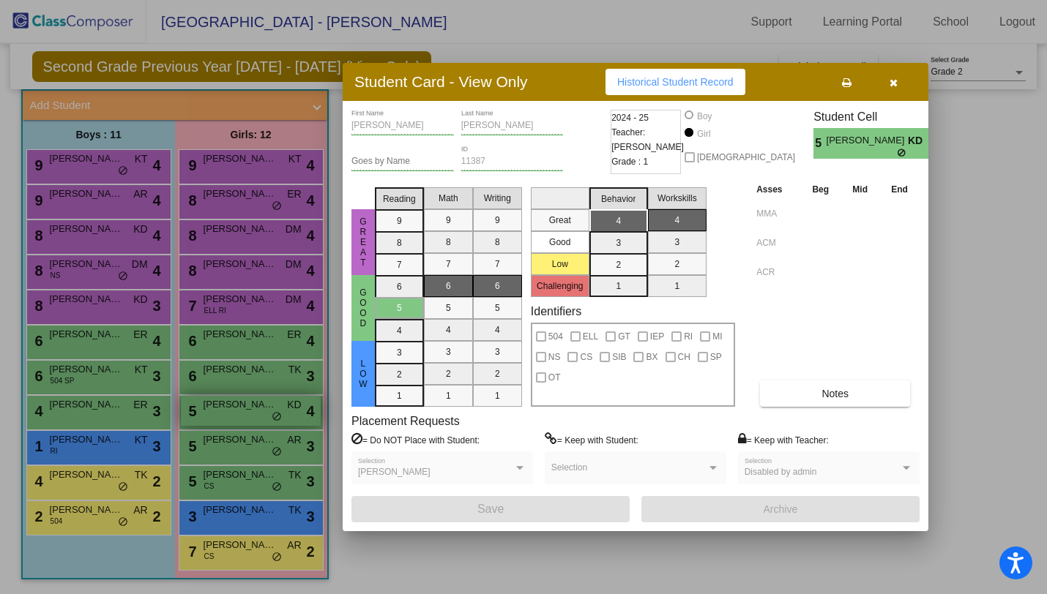
click at [230, 416] on div at bounding box center [523, 297] width 1047 height 594
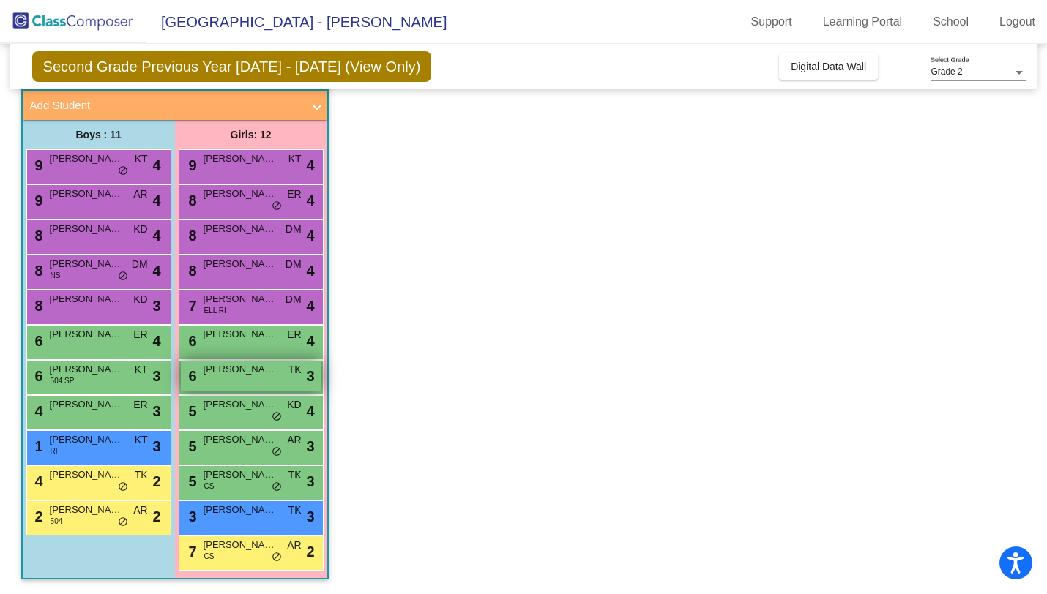
click at [230, 376] on div "6 [PERSON_NAME] TK lock do_not_disturb_alt 3" at bounding box center [251, 376] width 140 height 30
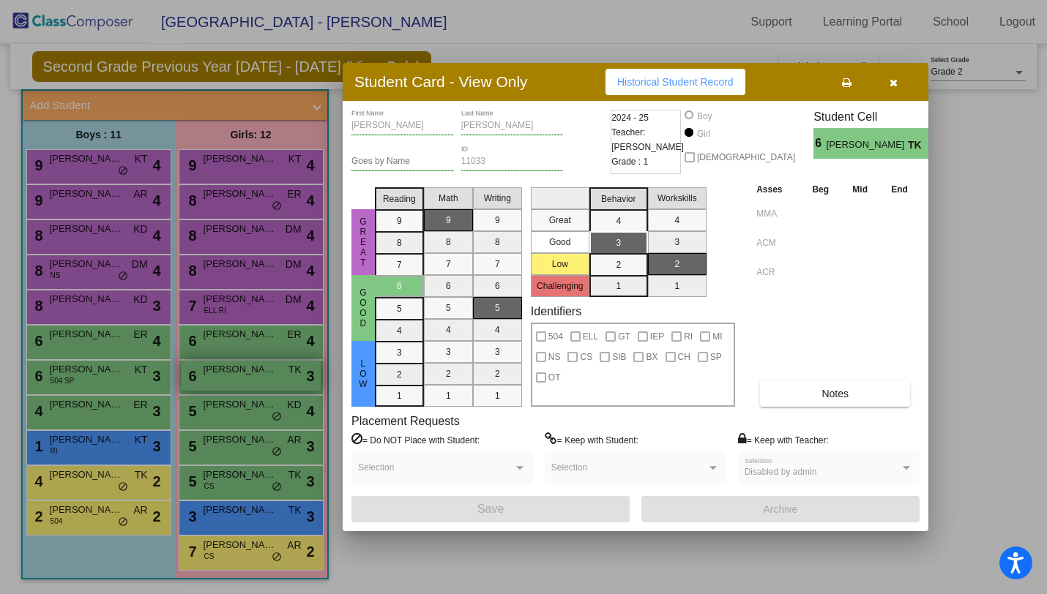
click at [230, 376] on div at bounding box center [523, 297] width 1047 height 594
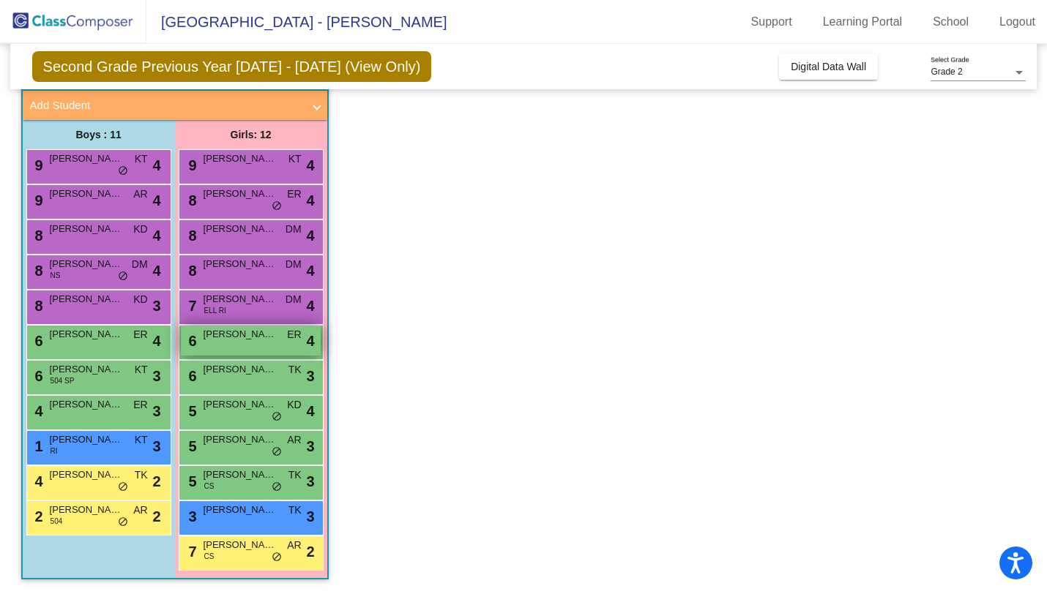
click at [229, 336] on span "[PERSON_NAME]" at bounding box center [239, 334] width 73 height 15
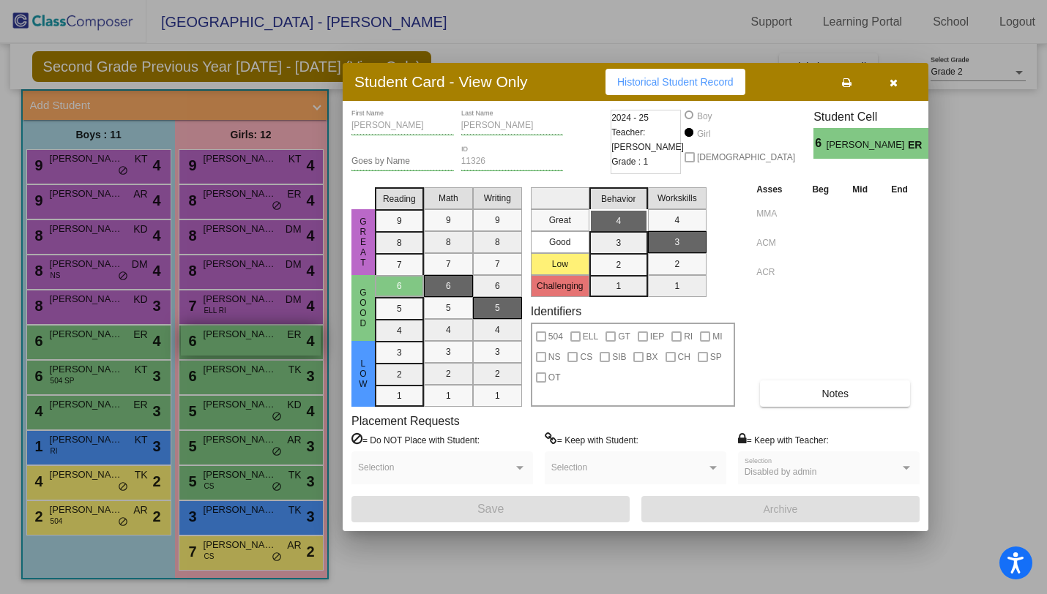
click at [229, 336] on div at bounding box center [523, 297] width 1047 height 594
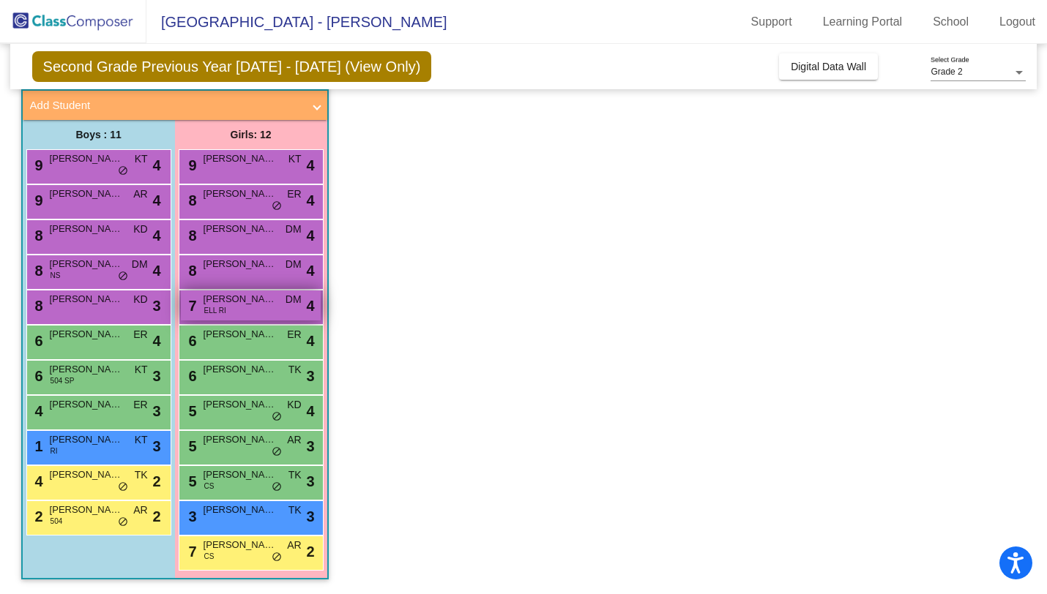
click at [228, 302] on span "[PERSON_NAME]" at bounding box center [239, 299] width 73 height 15
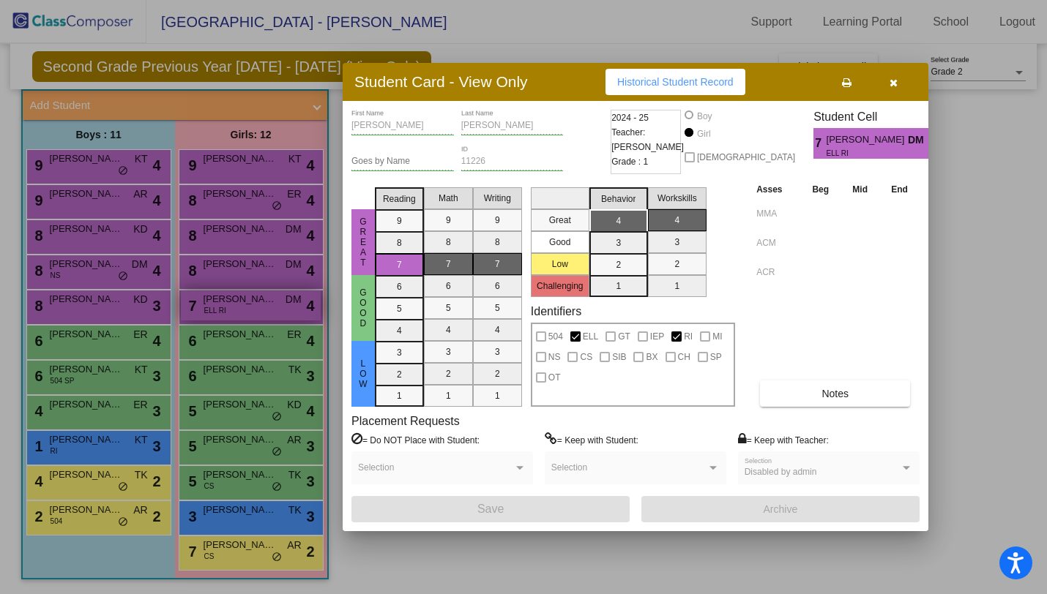
click at [228, 302] on div at bounding box center [523, 297] width 1047 height 594
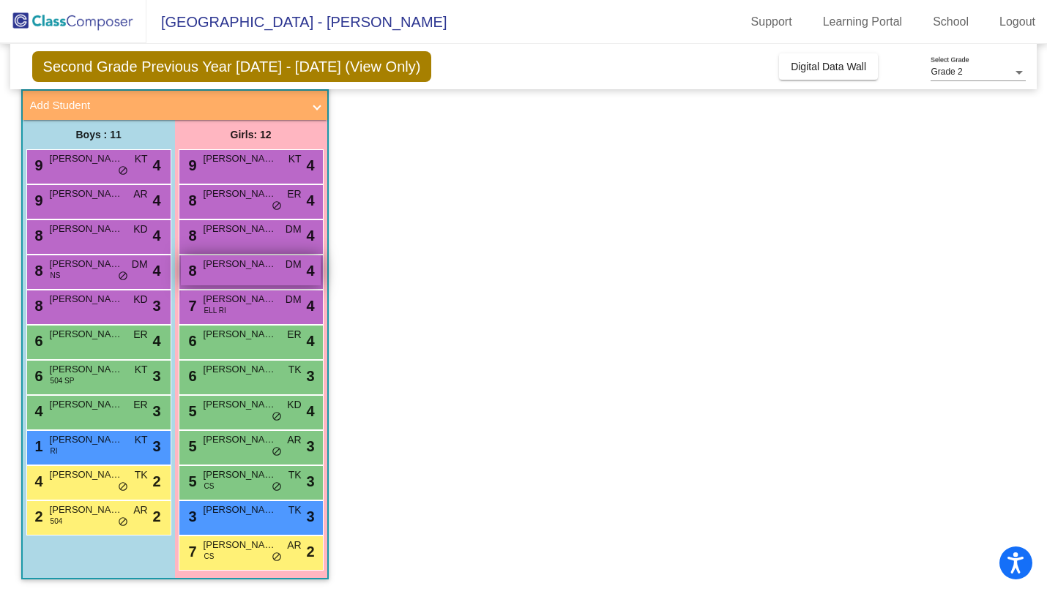
click at [228, 284] on div "8 [PERSON_NAME] [PERSON_NAME] lock do_not_disturb_alt 4" at bounding box center [251, 270] width 140 height 30
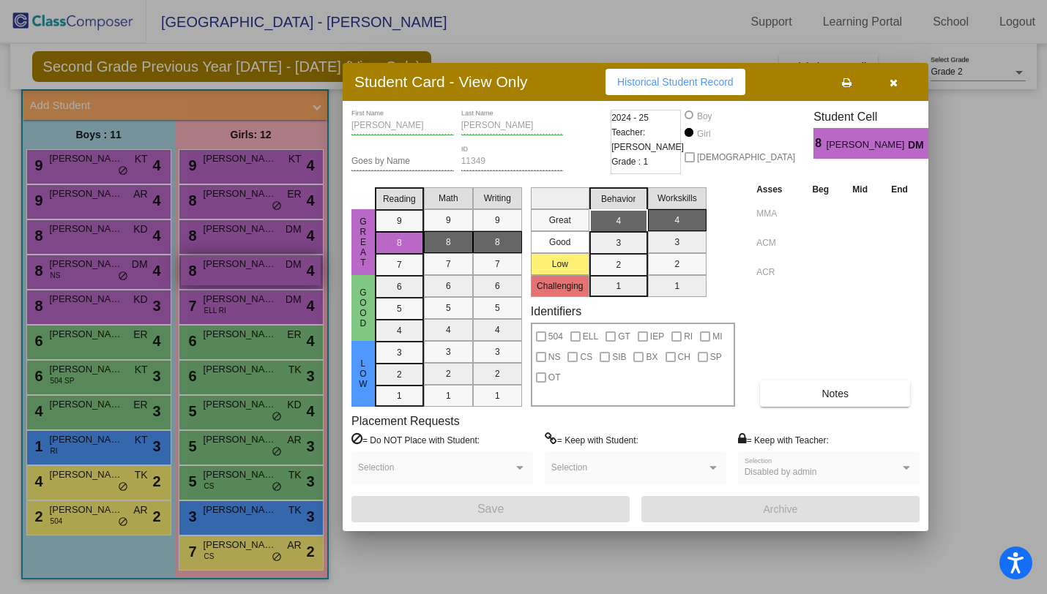
click at [228, 284] on div at bounding box center [523, 297] width 1047 height 594
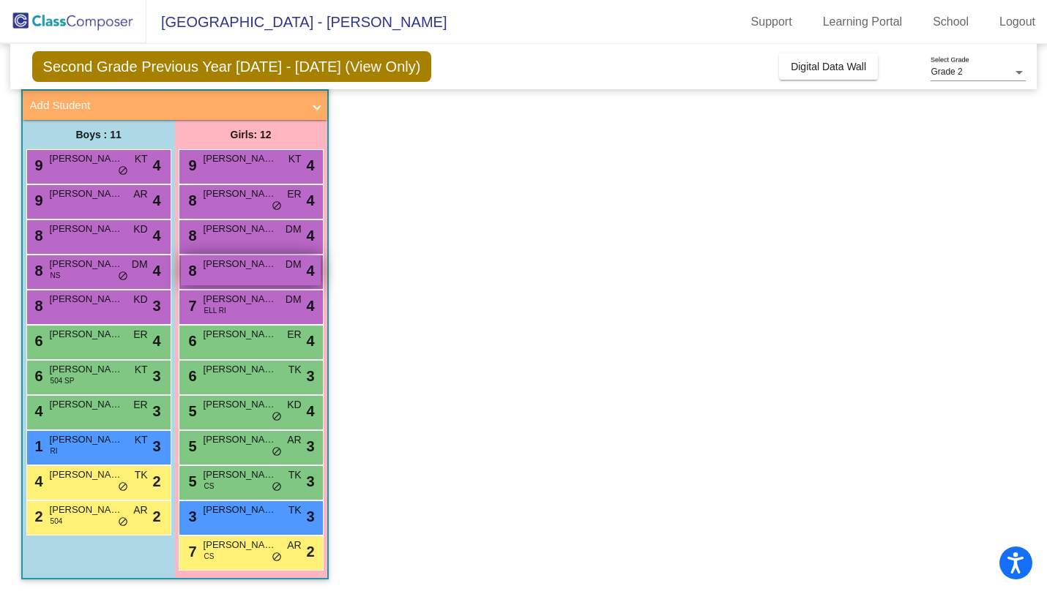
click at [228, 284] on div "8 [PERSON_NAME] [PERSON_NAME] lock do_not_disturb_alt 4" at bounding box center [251, 270] width 140 height 30
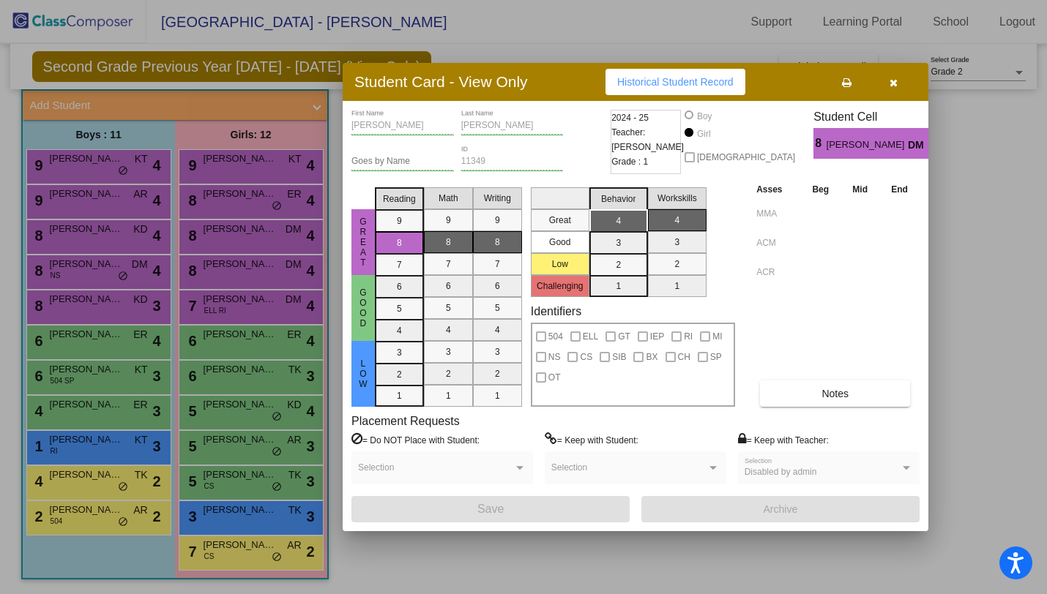
click at [226, 277] on div at bounding box center [523, 297] width 1047 height 594
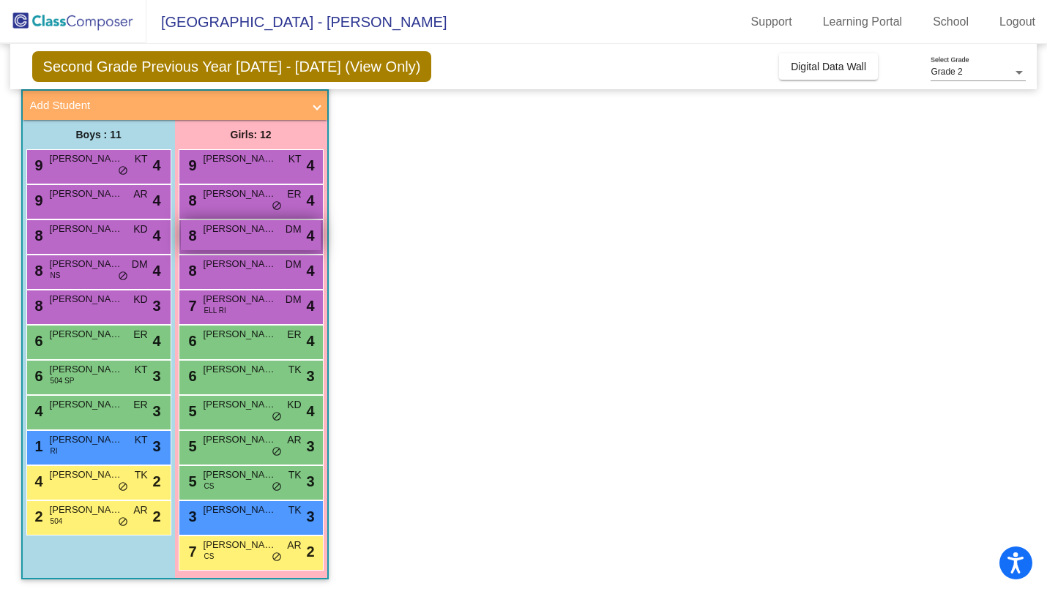
click at [224, 246] on div "8 [PERSON_NAME] DM lock do_not_disturb_alt 4" at bounding box center [251, 235] width 140 height 30
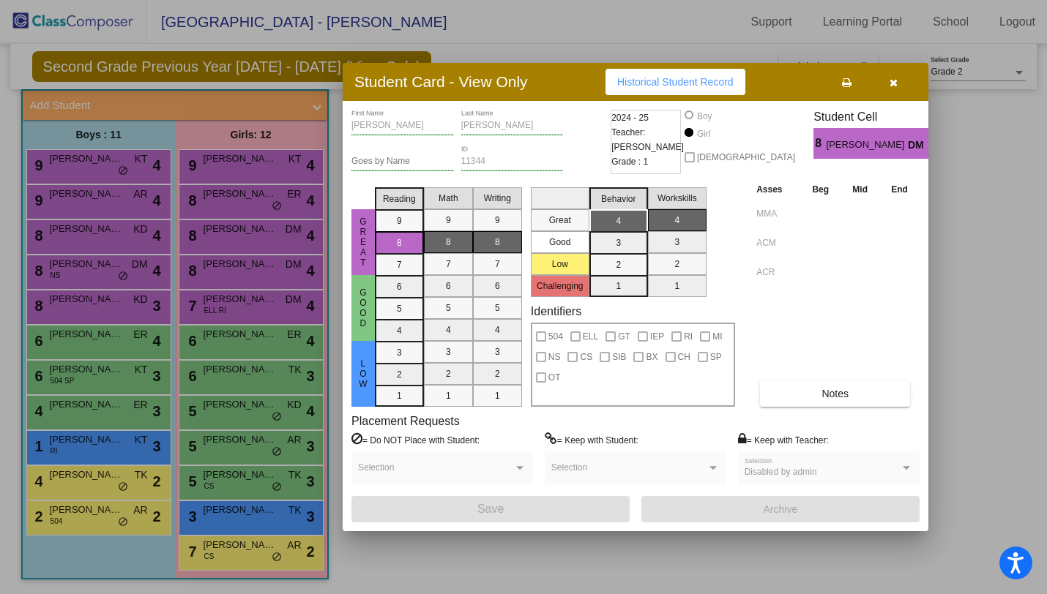
click at [230, 242] on div at bounding box center [523, 297] width 1047 height 594
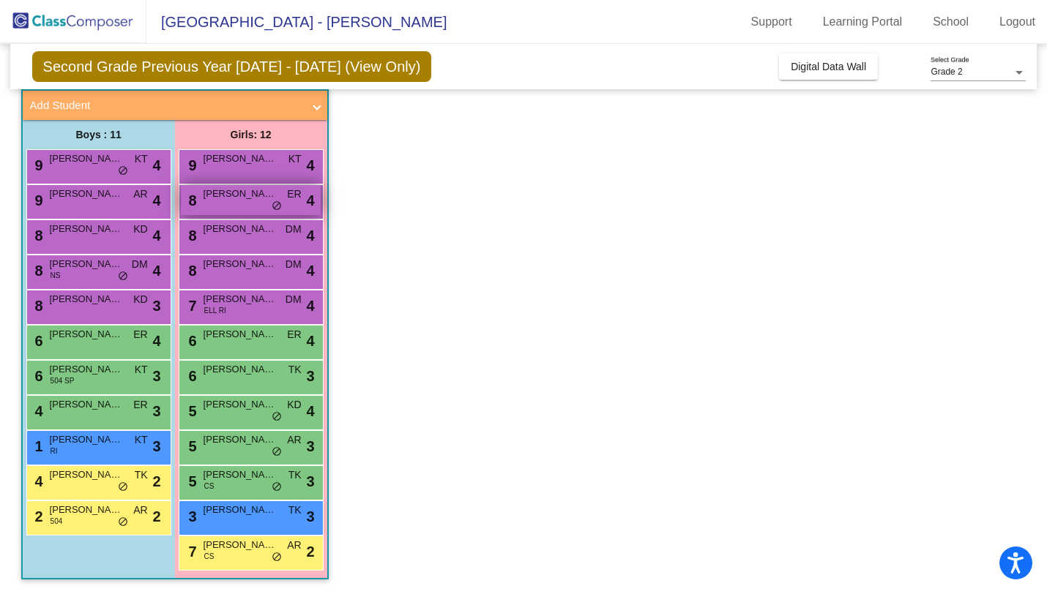
click at [217, 193] on span "[PERSON_NAME]" at bounding box center [239, 194] width 73 height 15
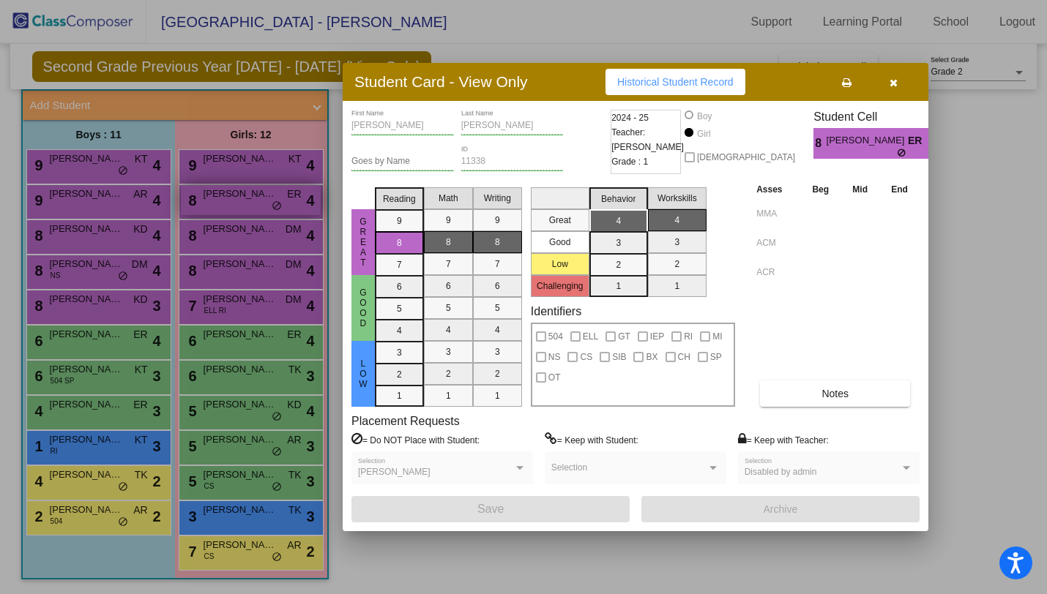
click at [217, 193] on div at bounding box center [523, 297] width 1047 height 594
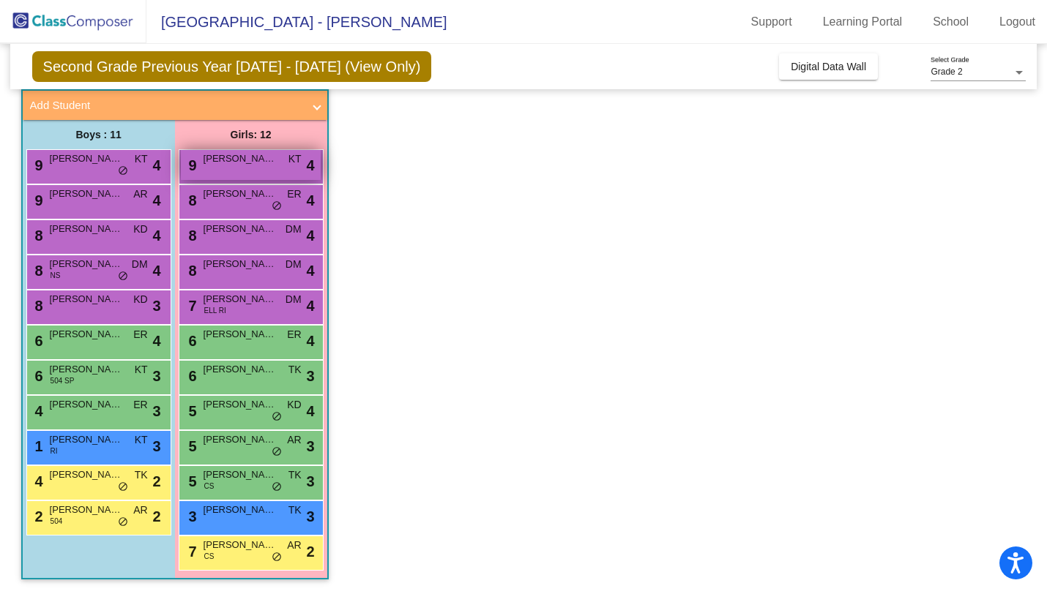
click at [268, 168] on div "9 [PERSON_NAME] KT lock do_not_disturb_alt 4" at bounding box center [251, 165] width 140 height 30
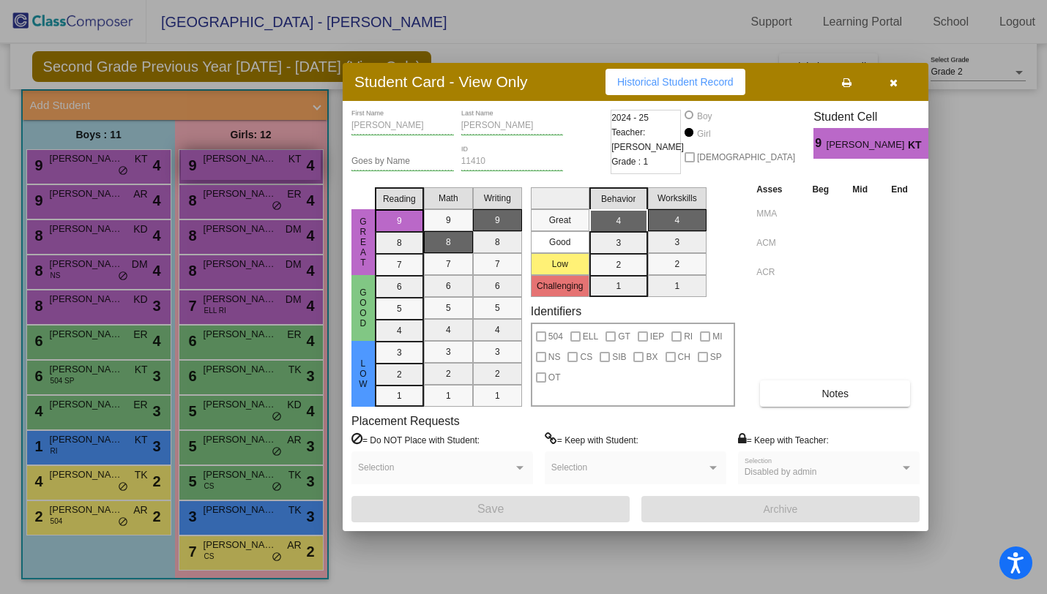
click at [268, 168] on div at bounding box center [523, 297] width 1047 height 594
